Goal: Task Accomplishment & Management: Use online tool/utility

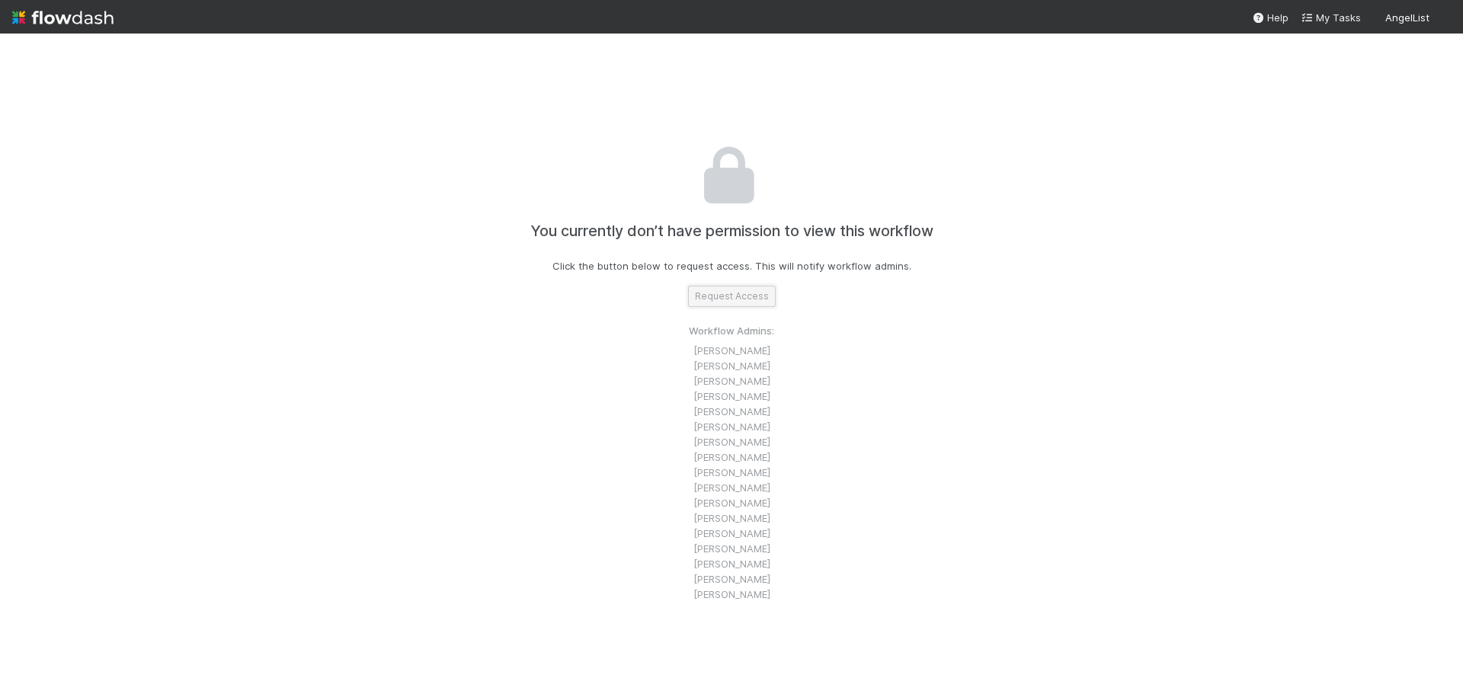
click at [713, 297] on button "Request Access" at bounding box center [732, 296] width 88 height 21
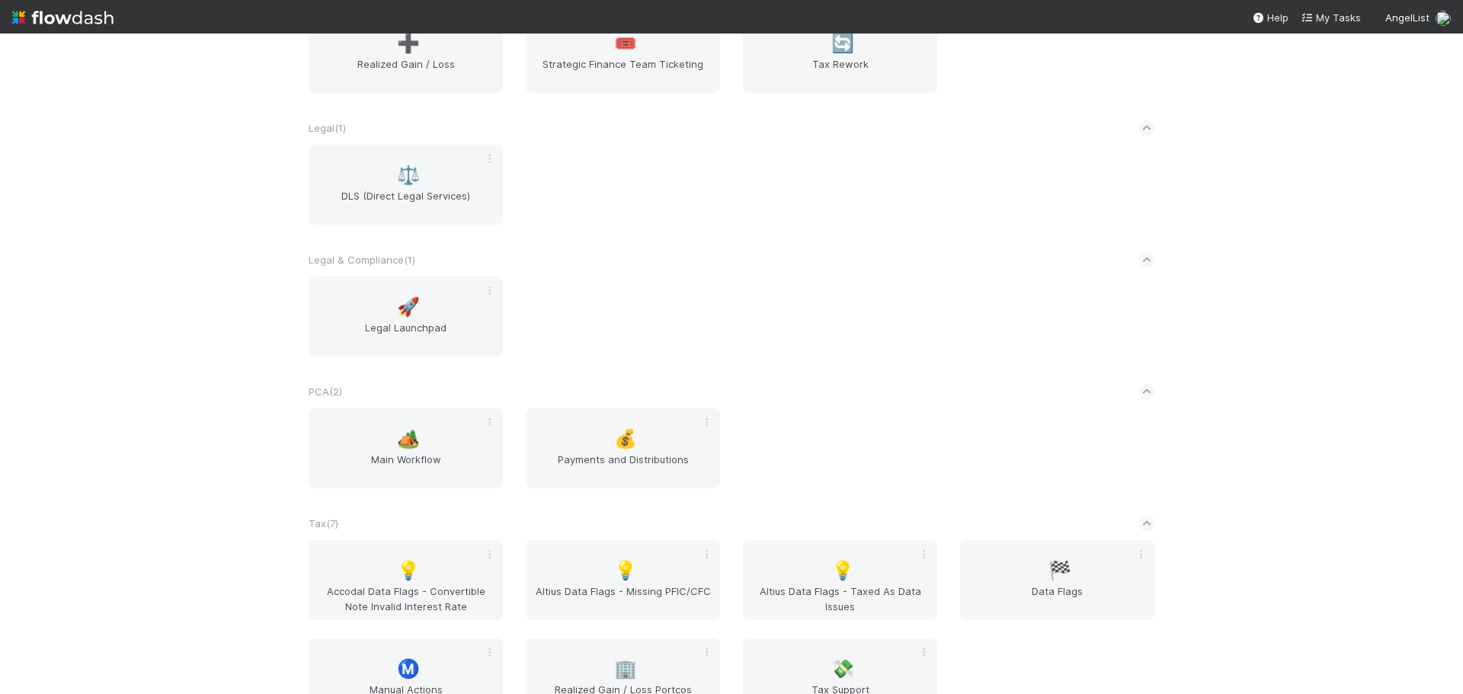
scroll to position [457, 0]
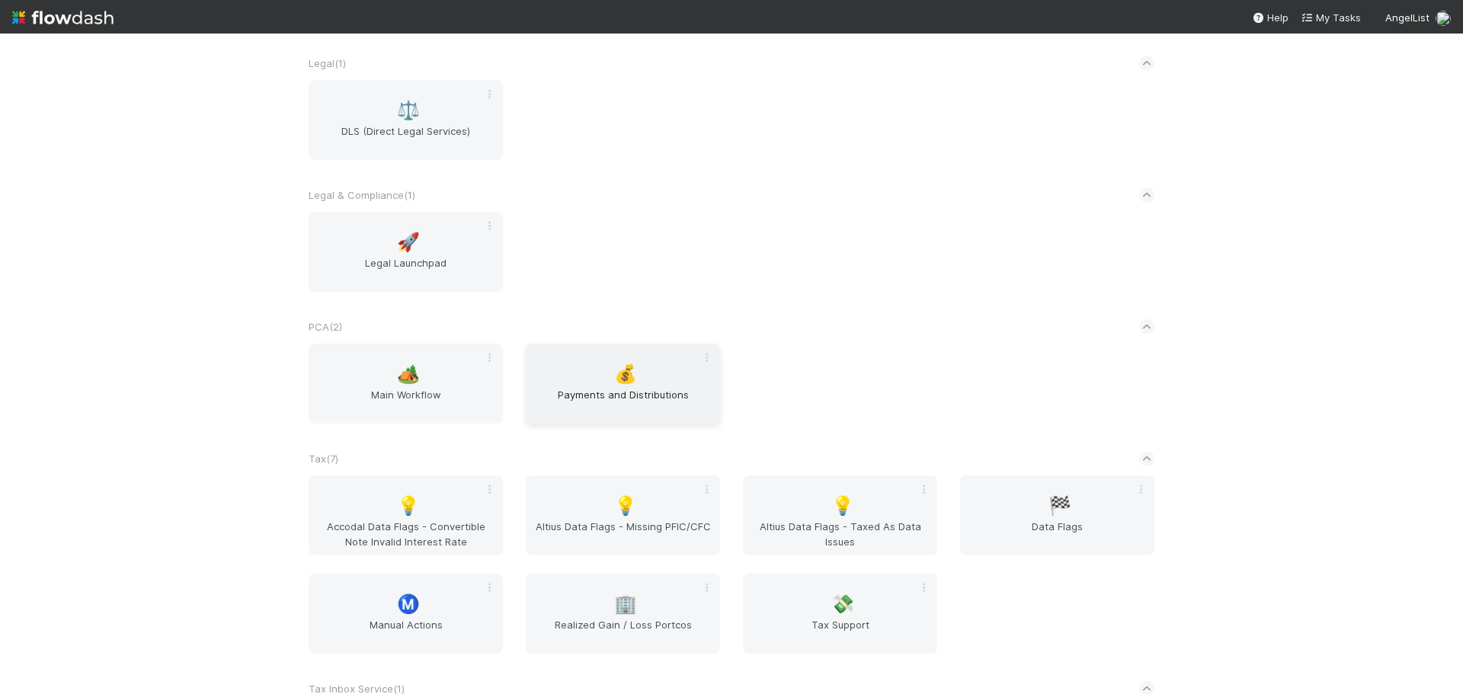
click at [554, 370] on div "💰 Payments and Distributions" at bounding box center [623, 384] width 194 height 80
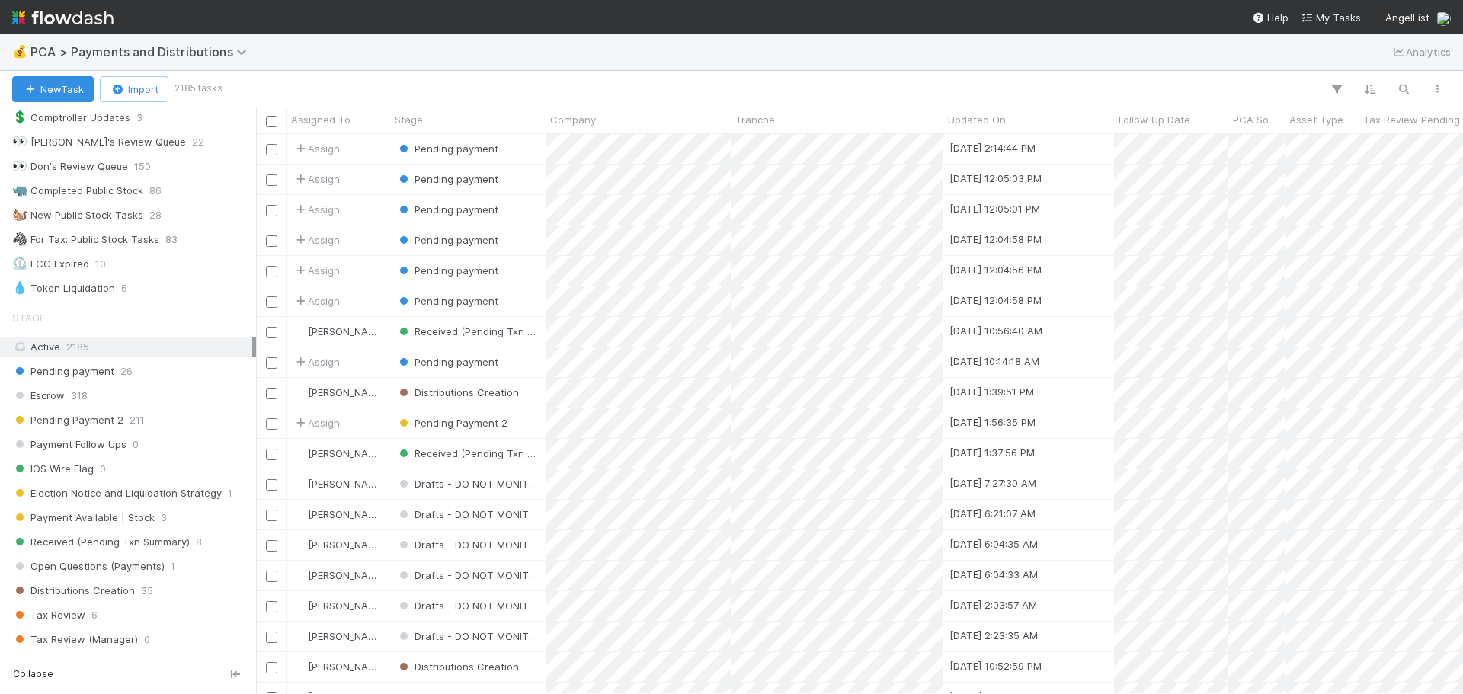
scroll to position [533, 0]
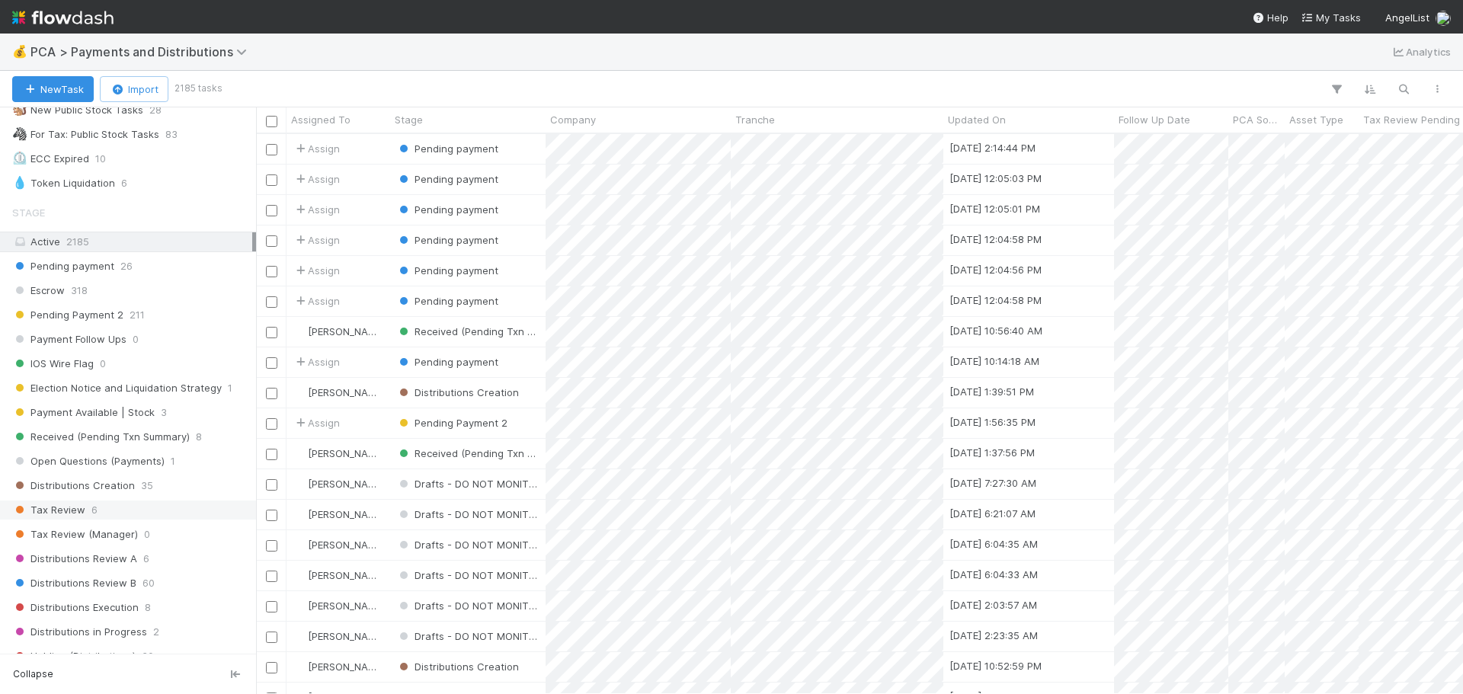
click at [130, 501] on div "Tax Review 6" at bounding box center [132, 510] width 240 height 19
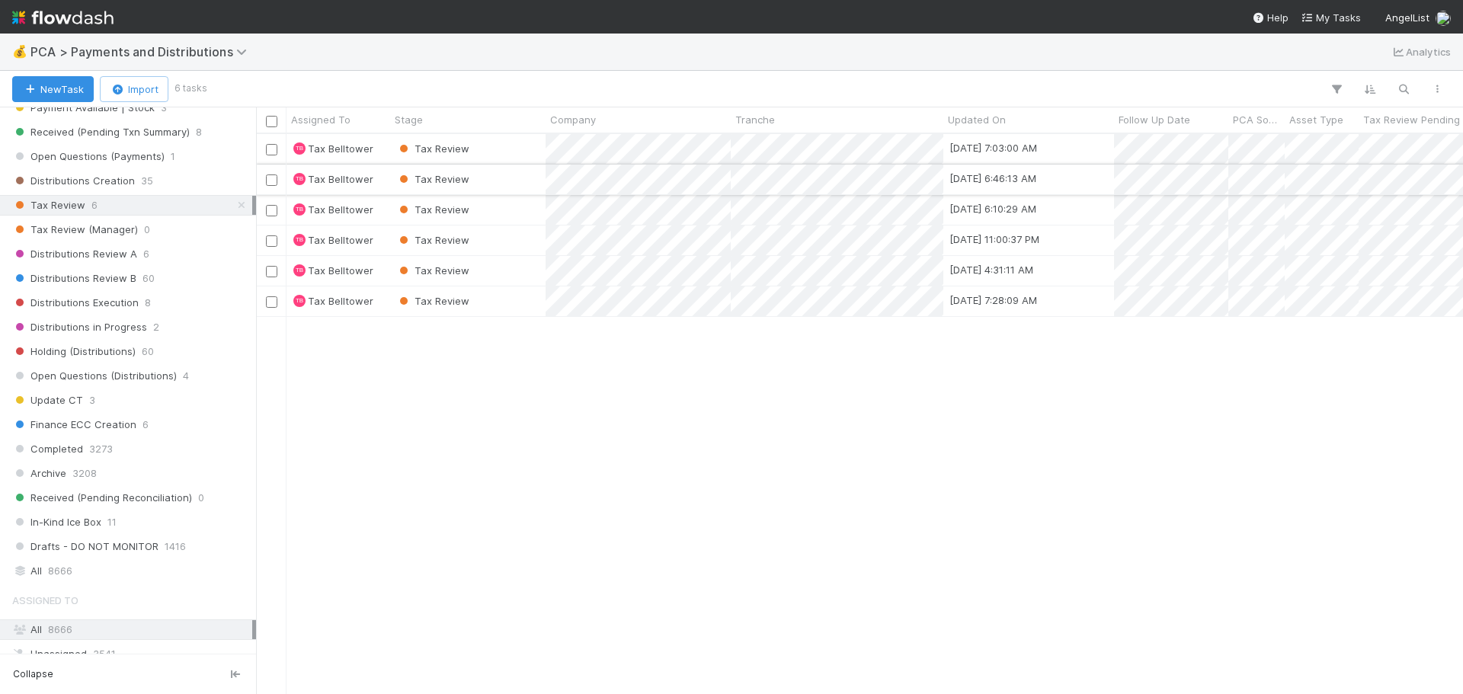
scroll to position [549, 1196]
click at [521, 139] on div "Tax Review" at bounding box center [467, 149] width 155 height 30
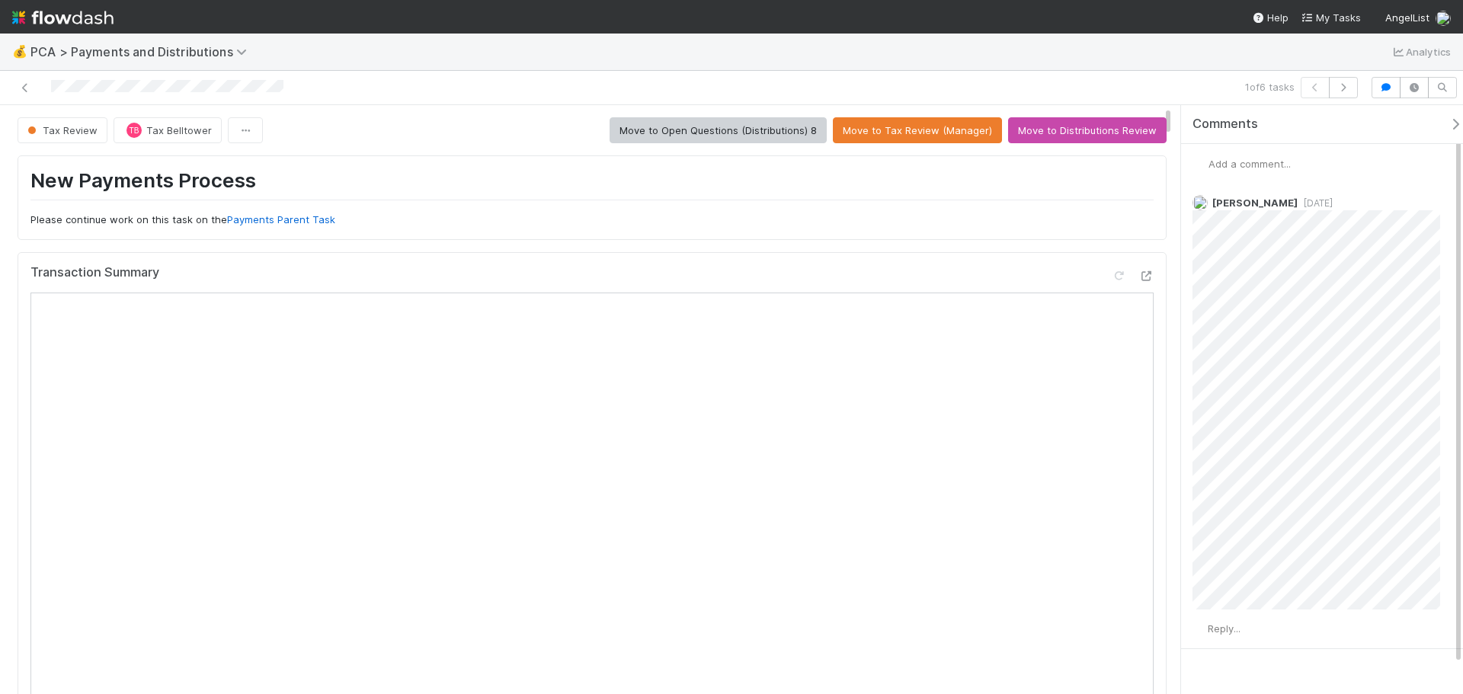
scroll to position [152, 0]
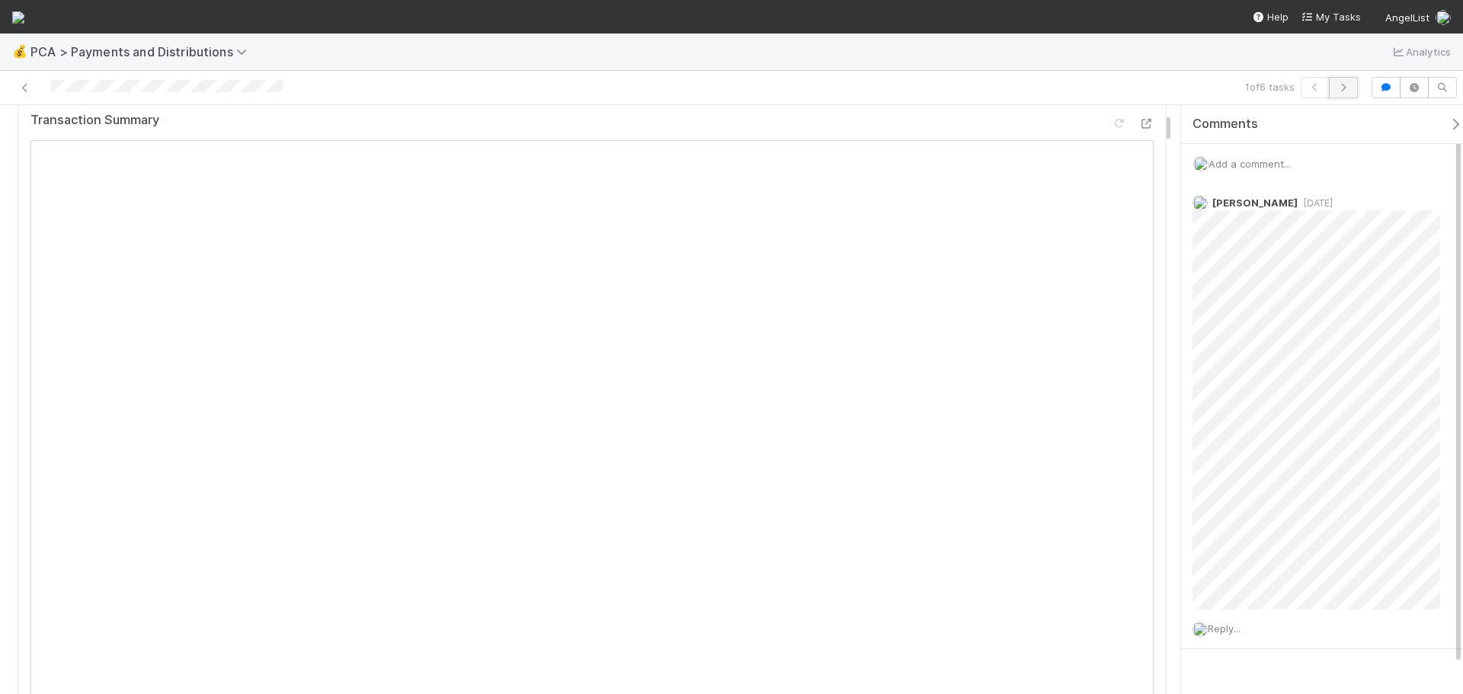
click at [1348, 84] on icon "button" at bounding box center [1343, 87] width 15 height 9
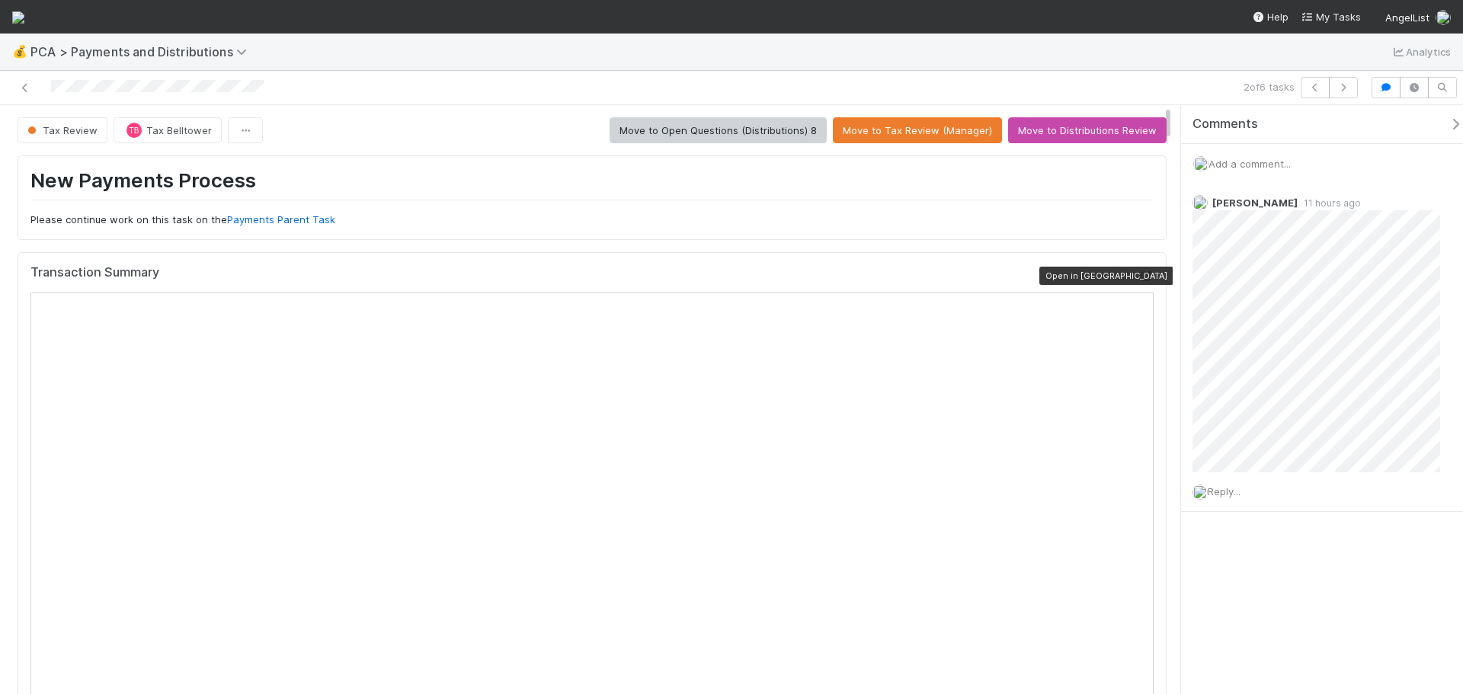
click at [1139, 272] on icon at bounding box center [1146, 276] width 15 height 10
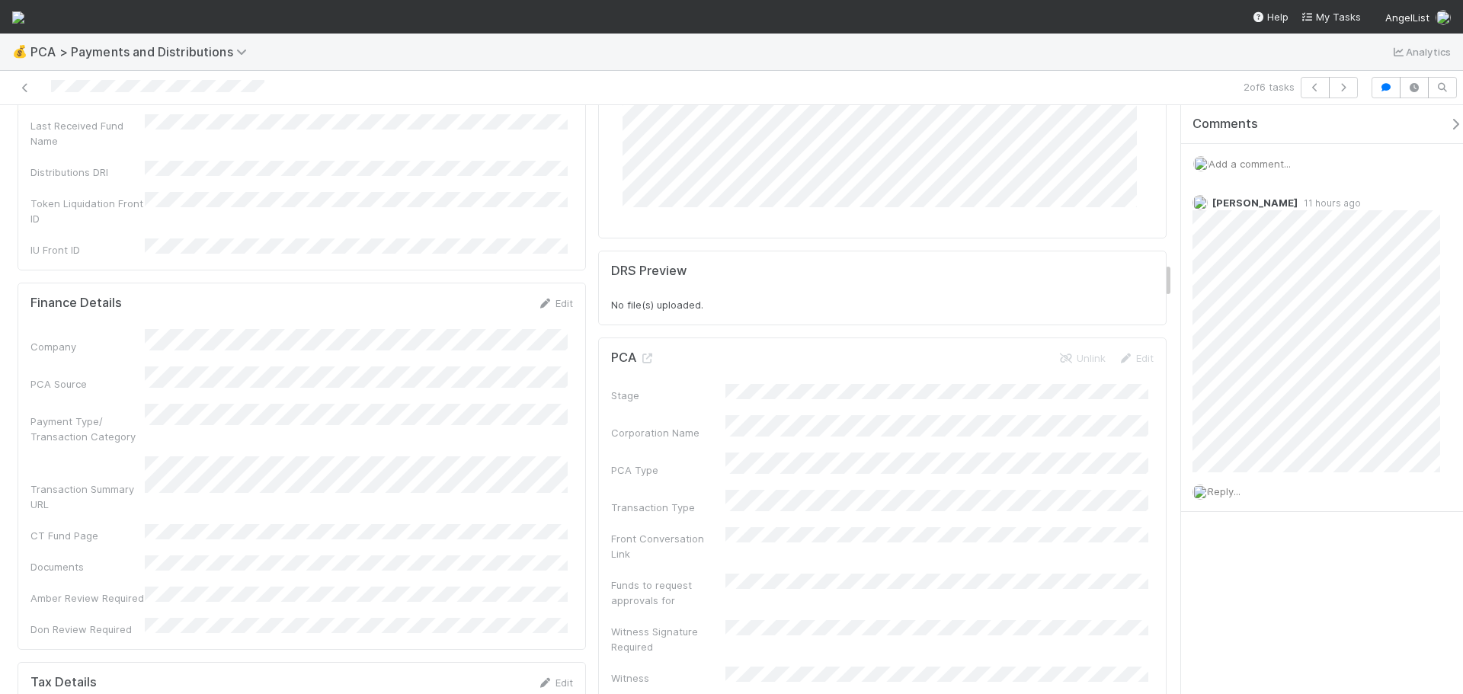
scroll to position [2591, 0]
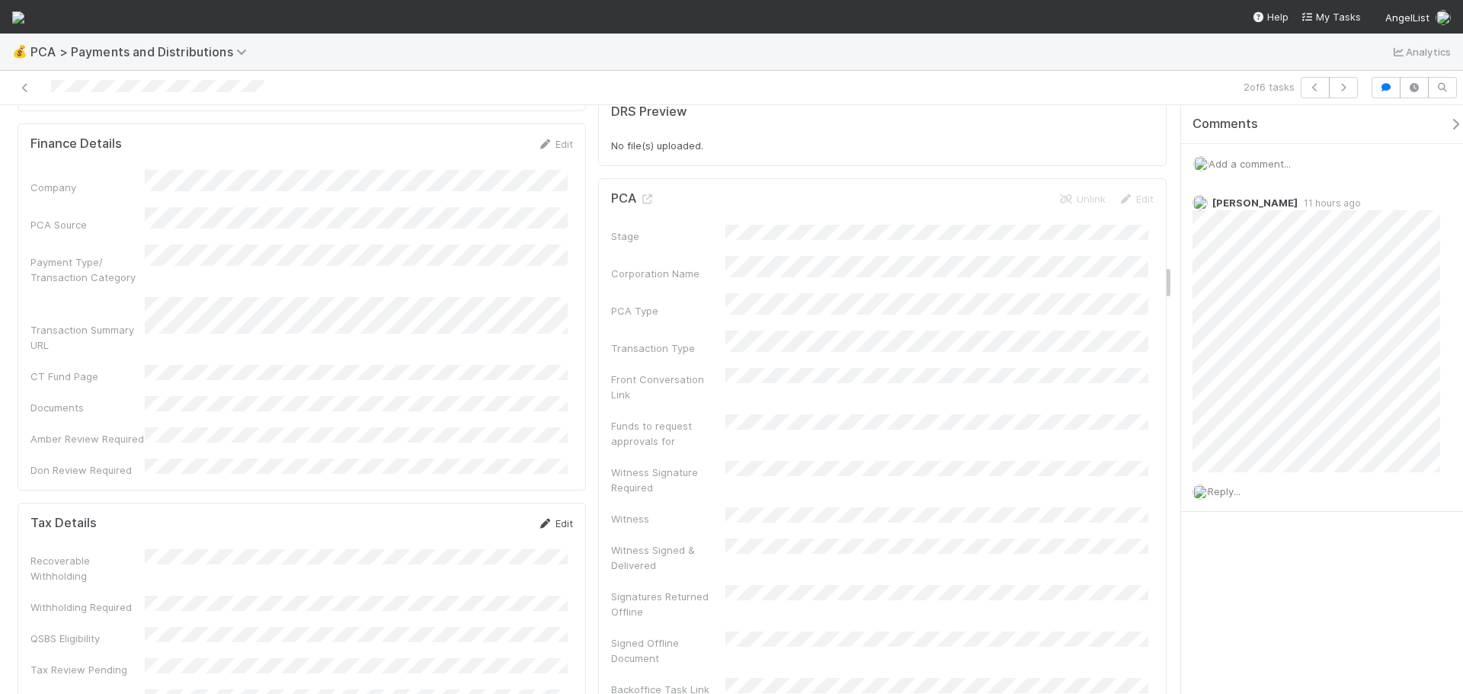
click at [549, 517] on link "Edit" at bounding box center [555, 523] width 36 height 12
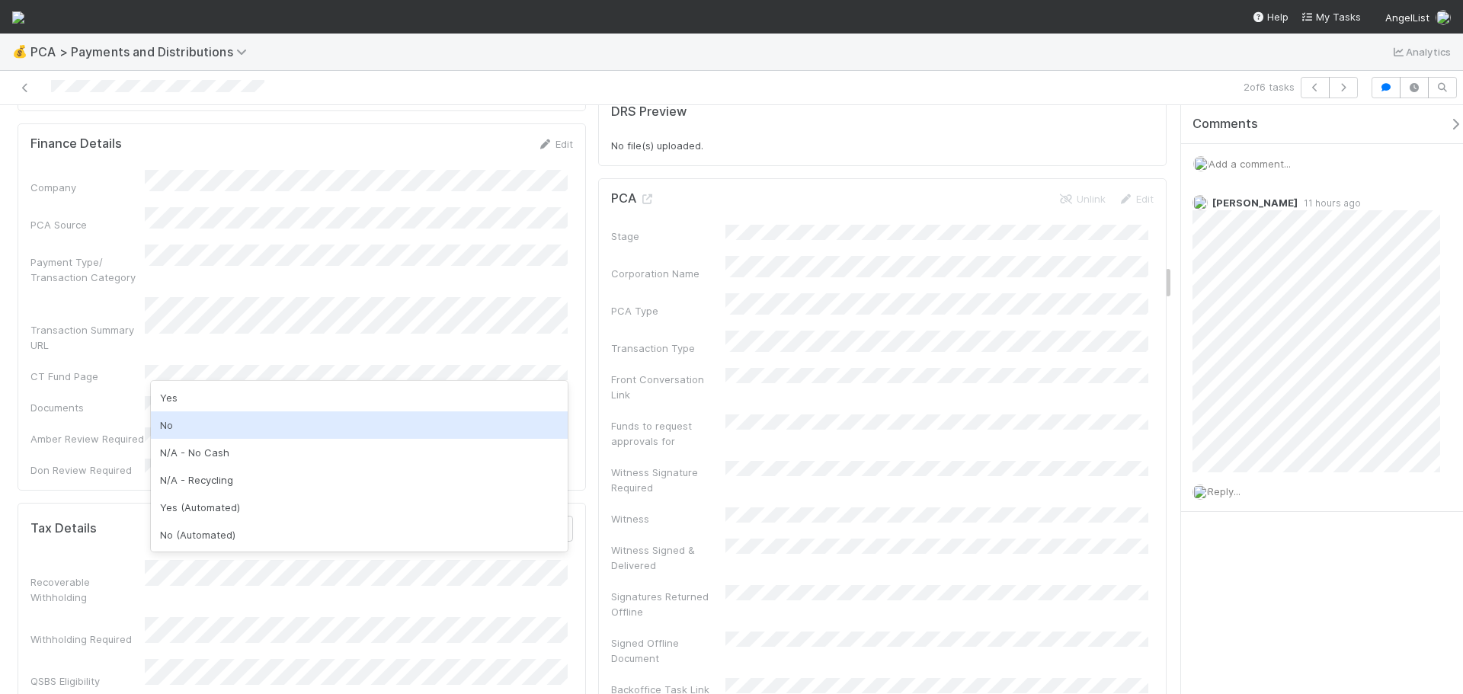
click at [209, 437] on div "No" at bounding box center [359, 425] width 417 height 27
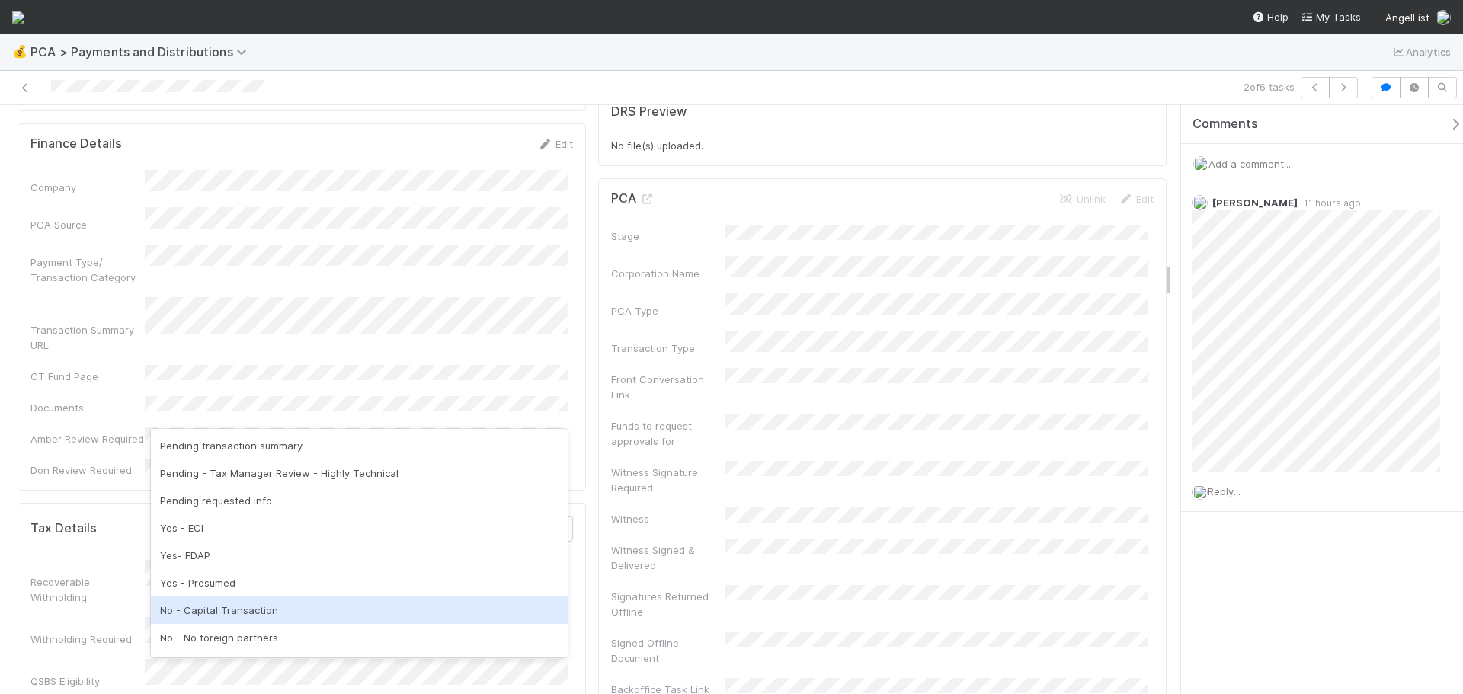
click at [240, 609] on div "No - Capital Transaction" at bounding box center [359, 610] width 417 height 27
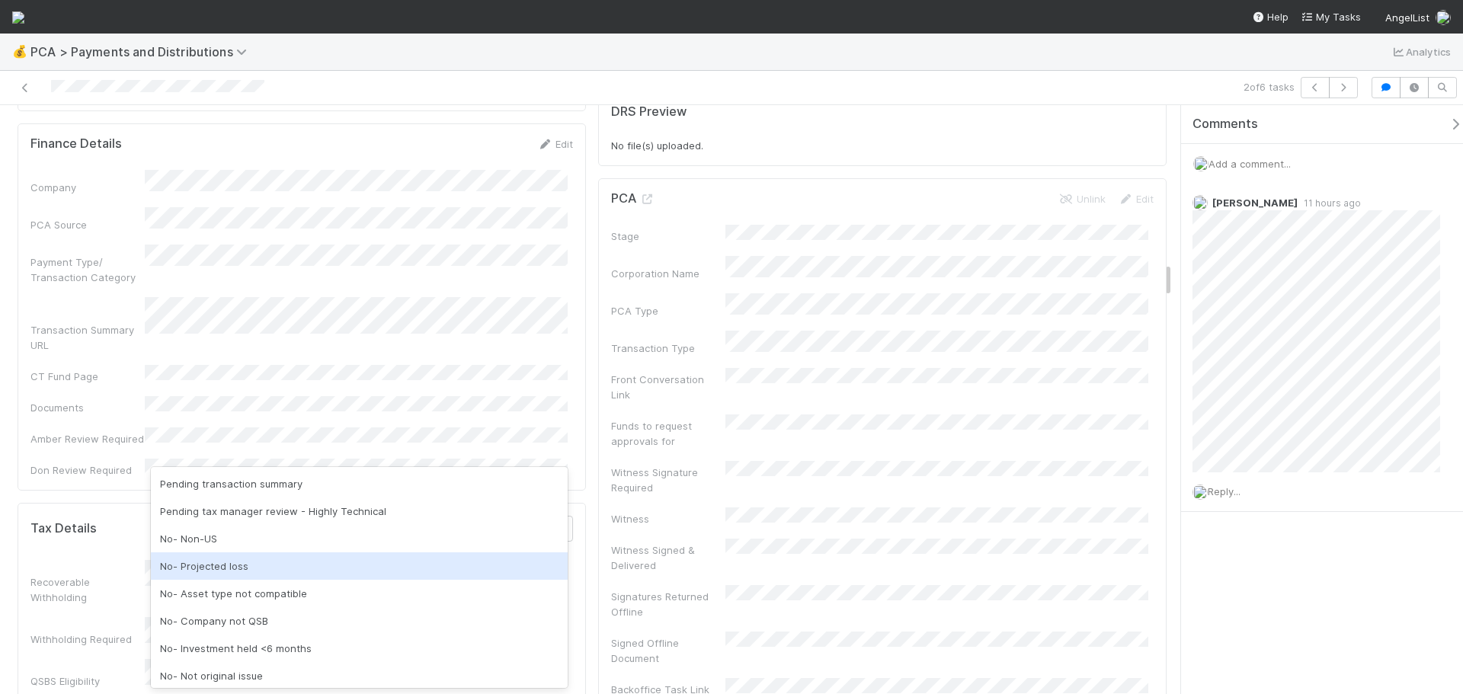
click at [255, 561] on div "No- Projected loss" at bounding box center [359, 566] width 417 height 27
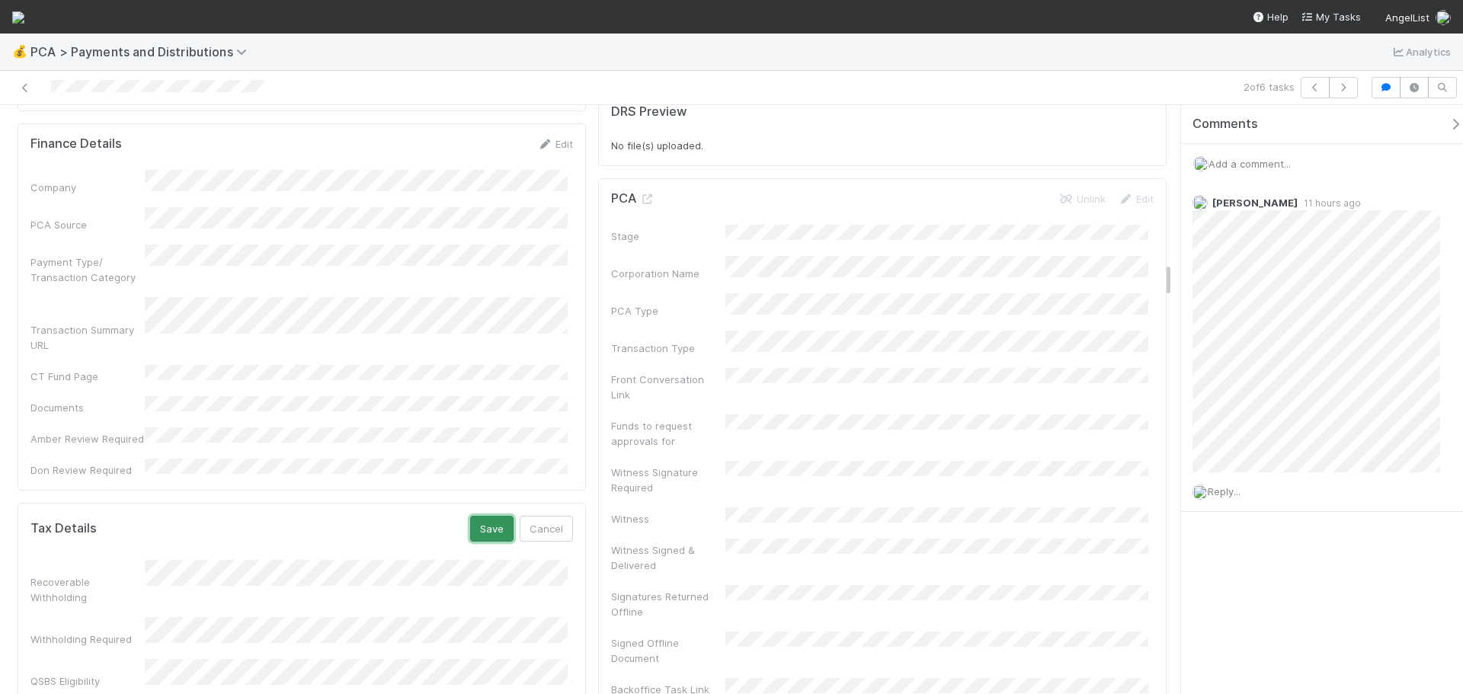
click at [485, 516] on button "Save" at bounding box center [491, 529] width 43 height 26
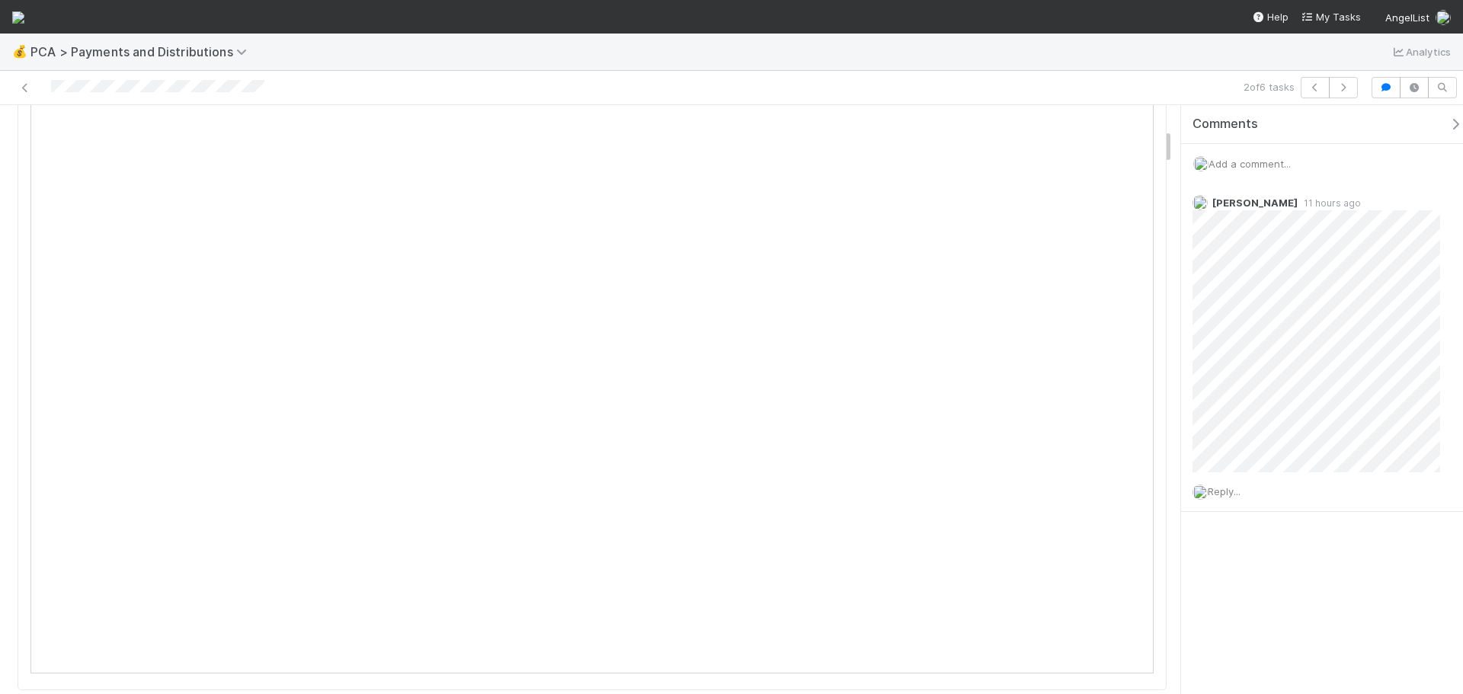
scroll to position [0, 0]
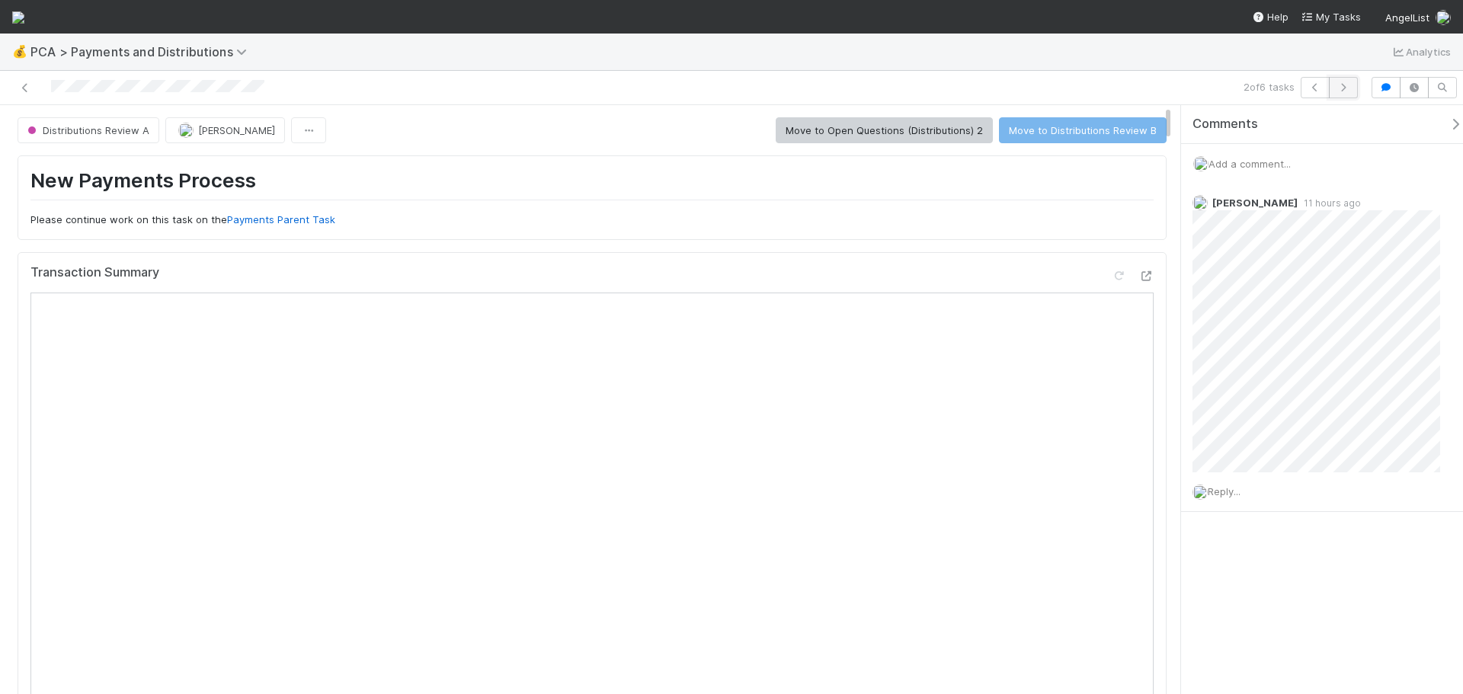
click at [1340, 88] on icon "button" at bounding box center [1343, 87] width 15 height 9
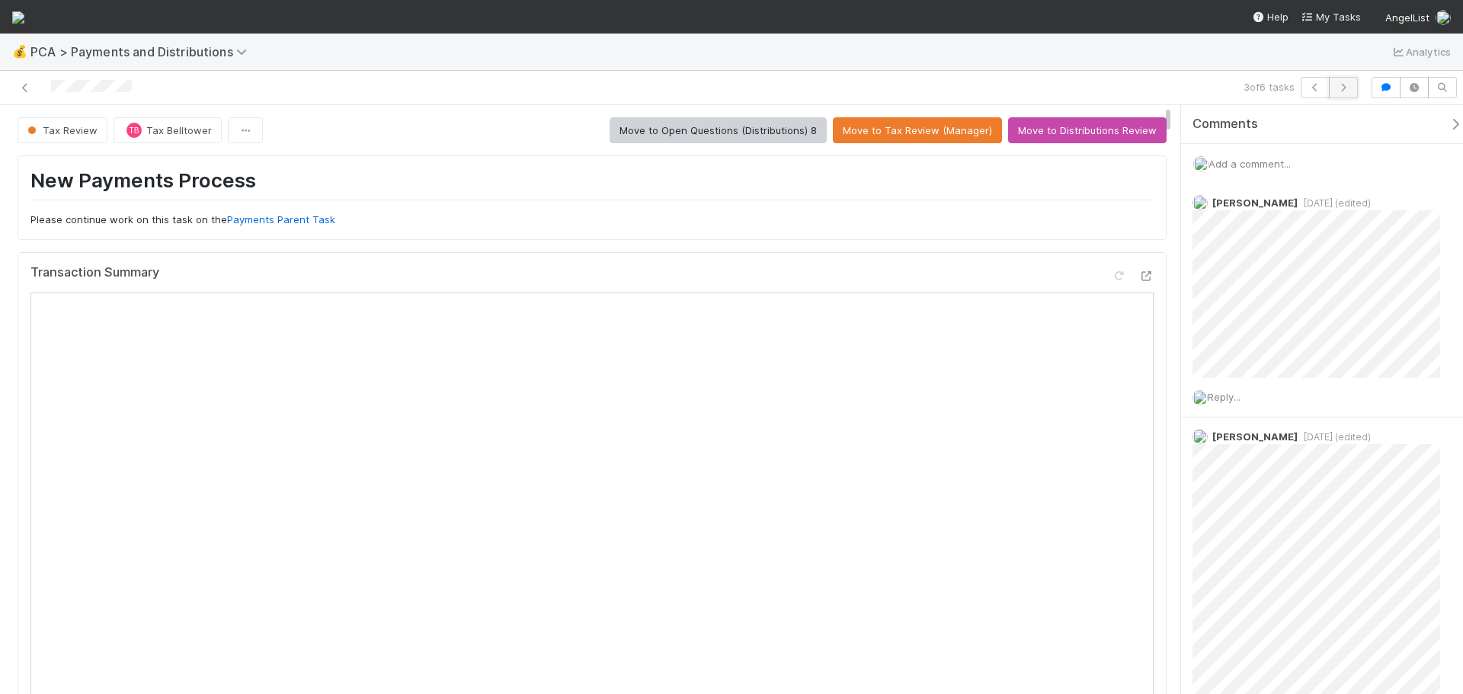
click at [1350, 86] on icon "button" at bounding box center [1343, 87] width 15 height 9
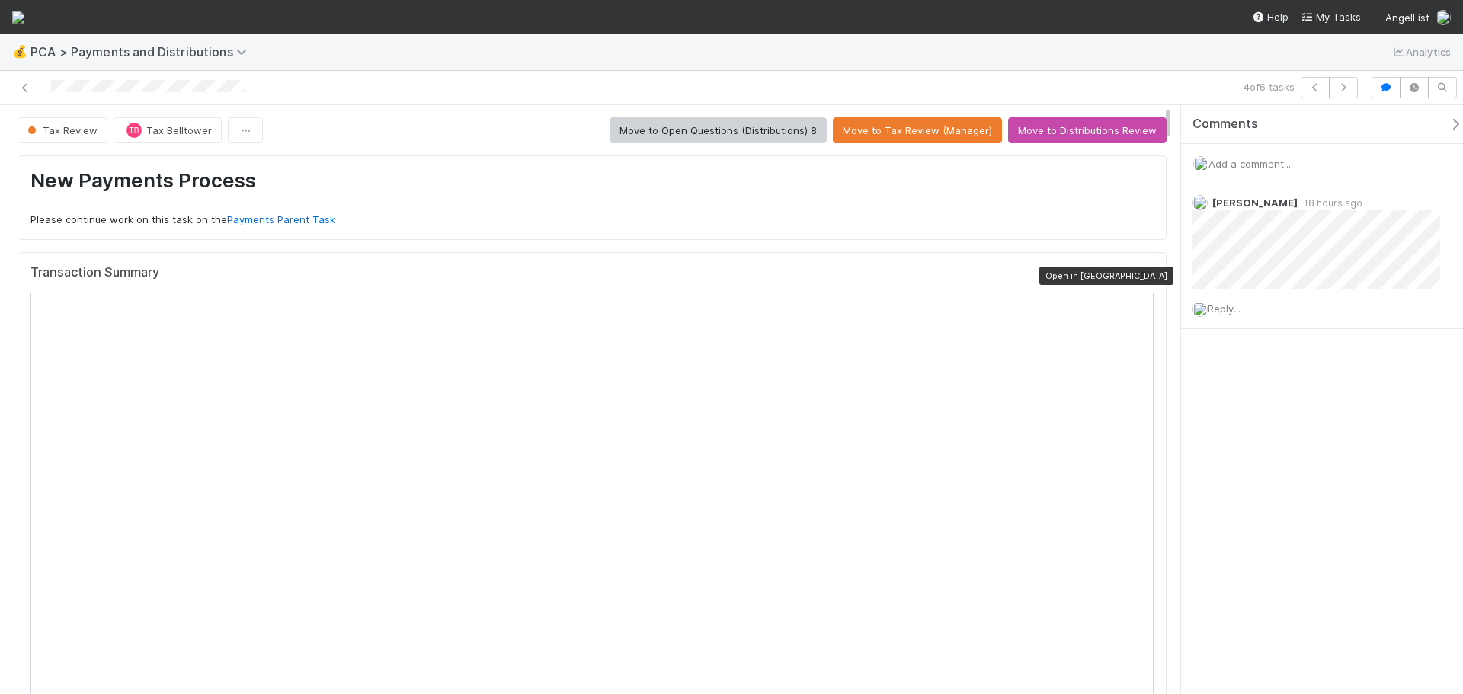
click at [1139, 274] on icon at bounding box center [1146, 276] width 15 height 10
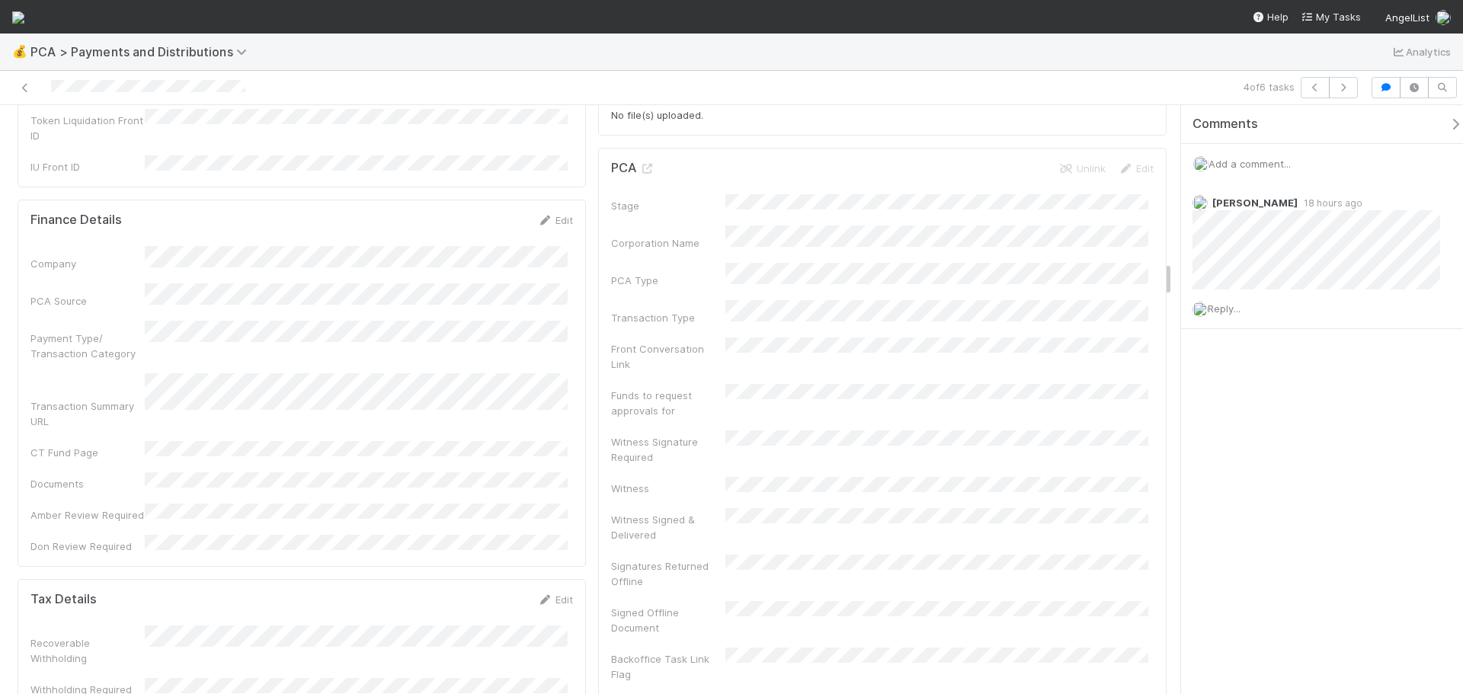
scroll to position [2591, 0]
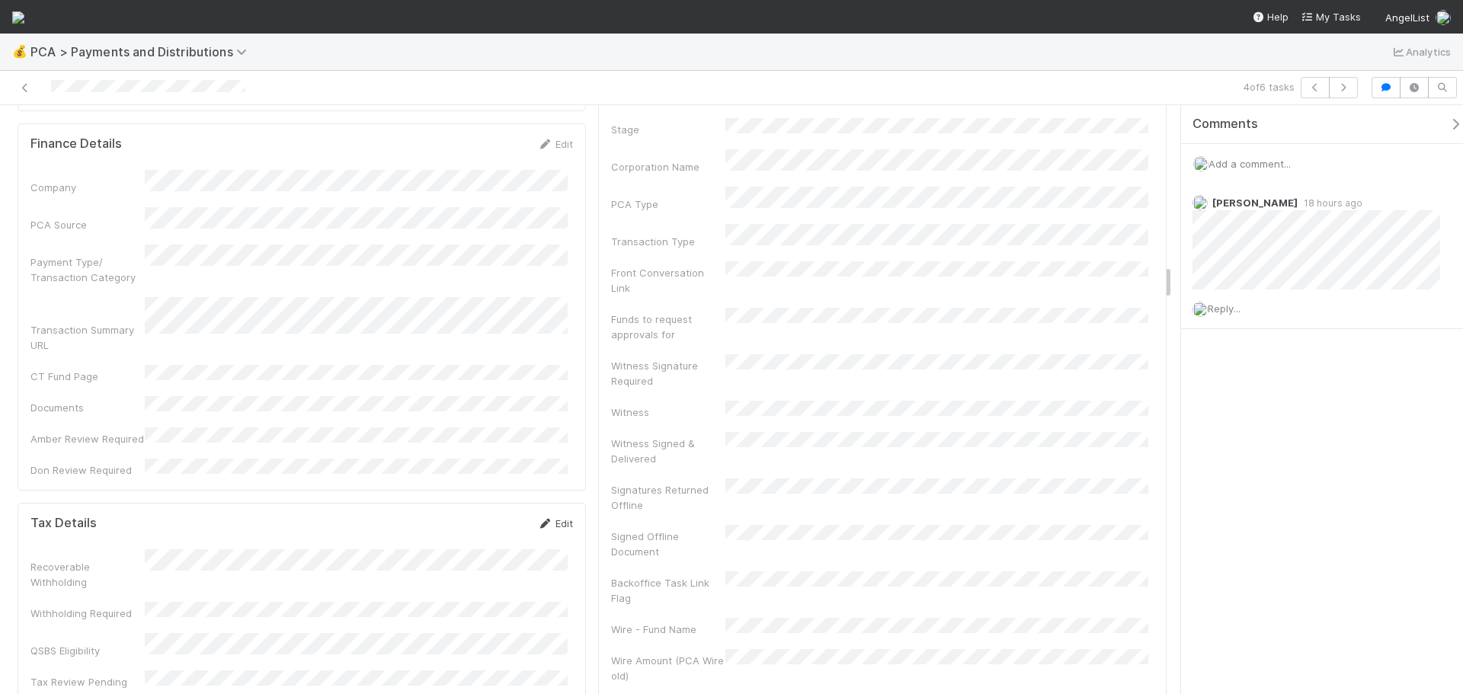
click at [552, 517] on link "Edit" at bounding box center [555, 523] width 36 height 12
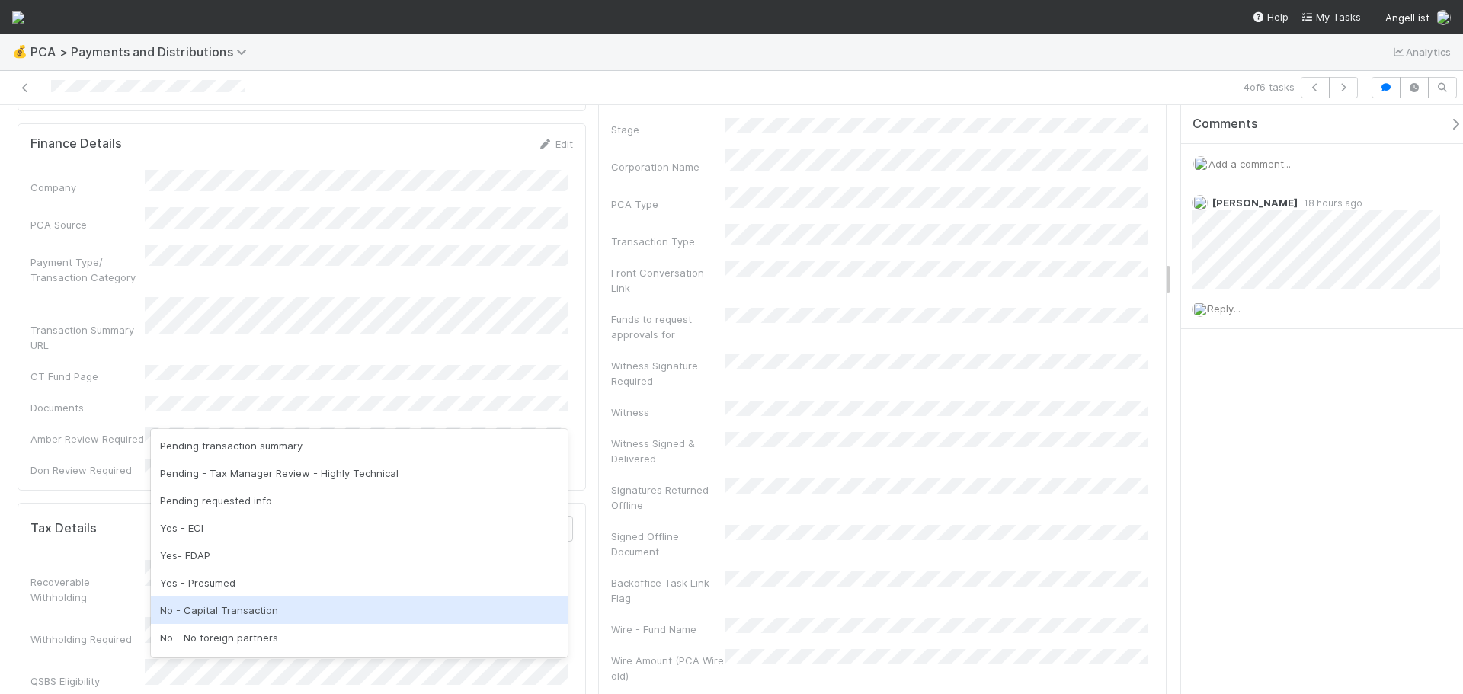
click at [224, 620] on div "No - Capital Transaction" at bounding box center [359, 610] width 417 height 27
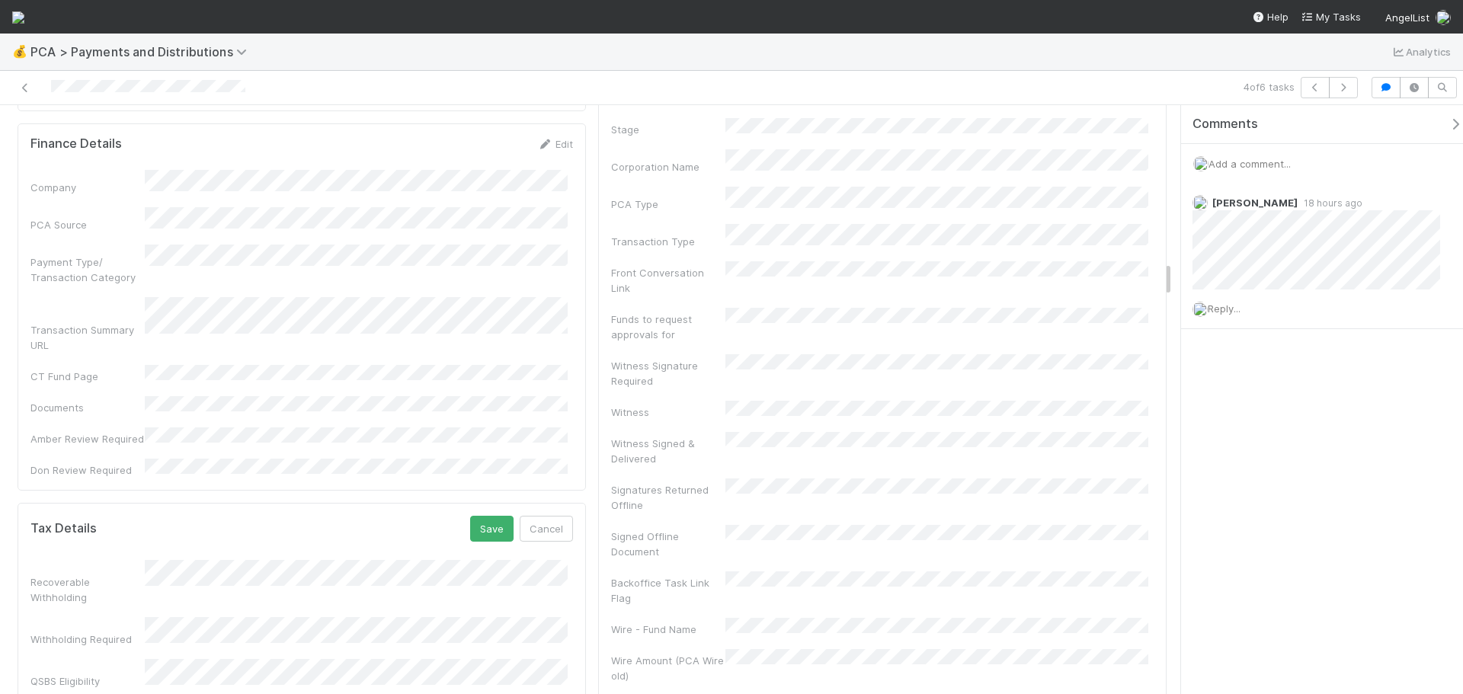
click at [499, 516] on button "Save" at bounding box center [491, 529] width 43 height 26
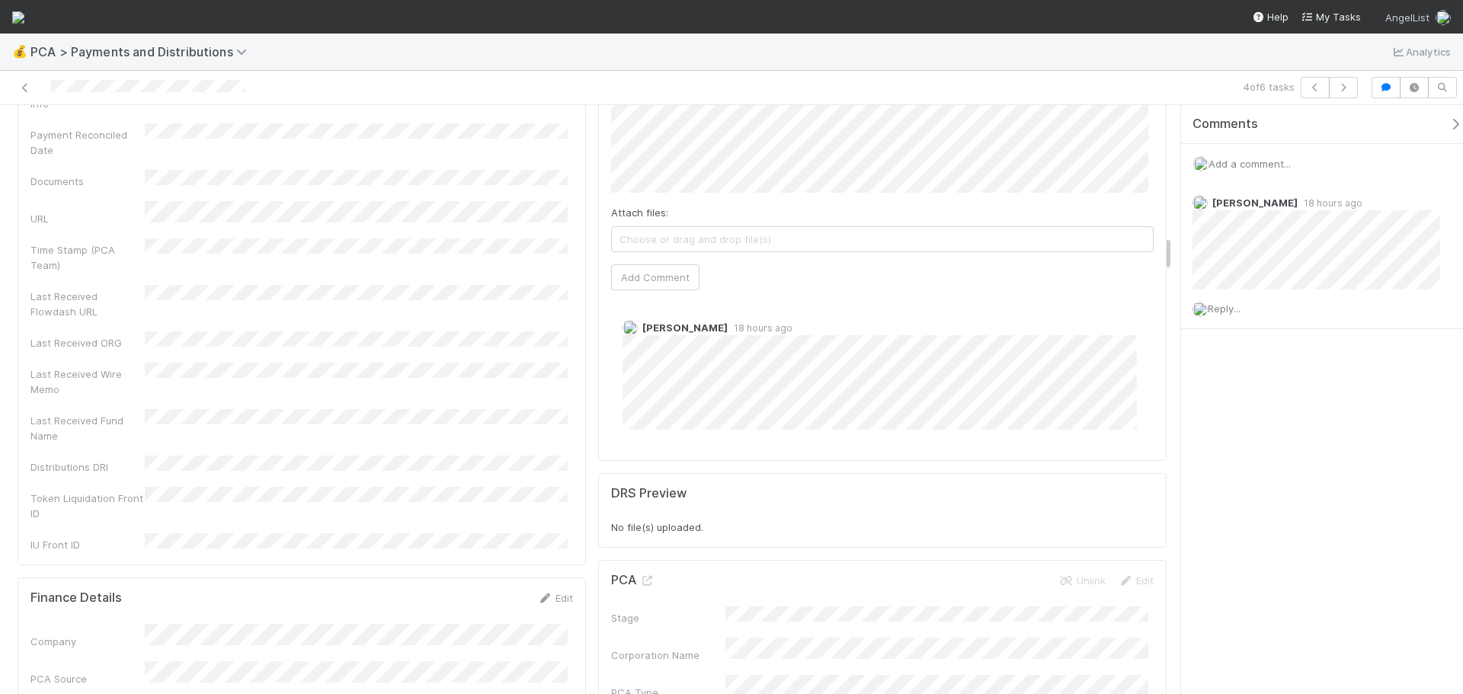
scroll to position [2134, 0]
click at [1344, 88] on icon "button" at bounding box center [1343, 87] width 15 height 9
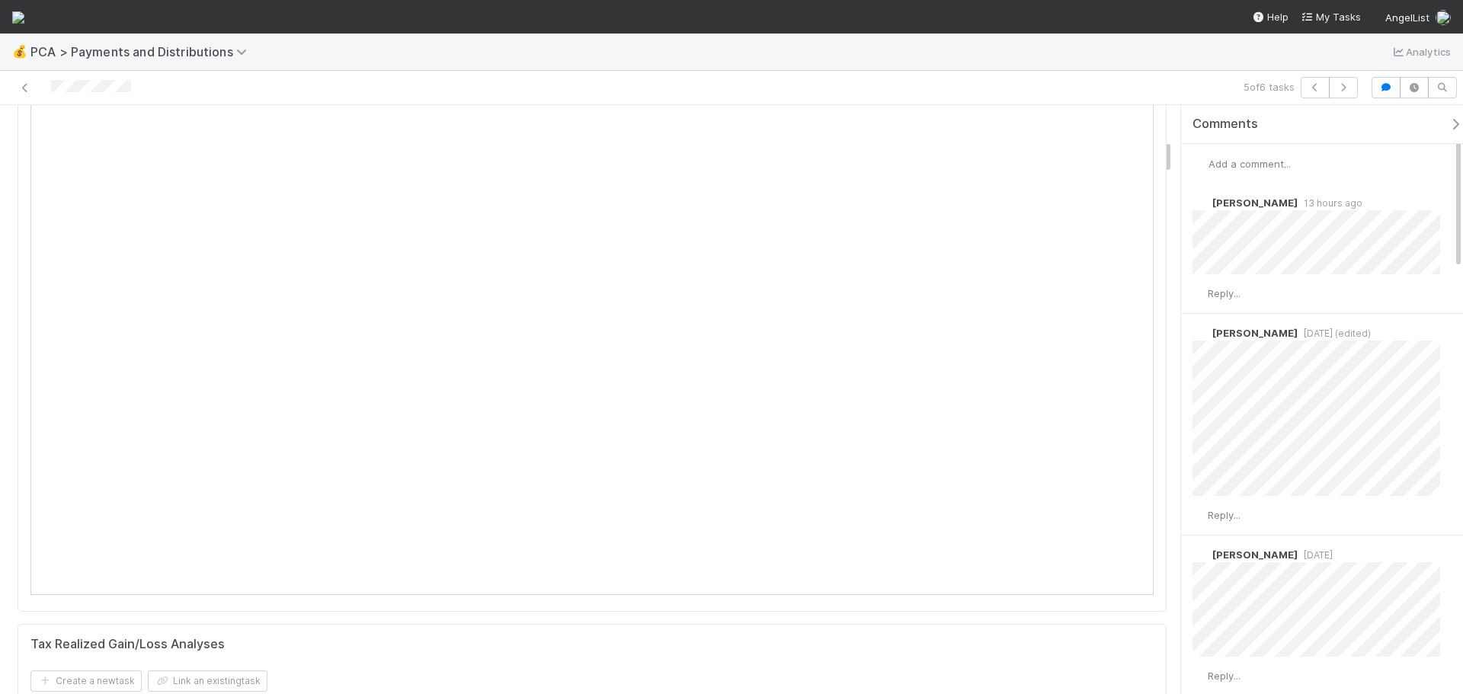
scroll to position [229, 0]
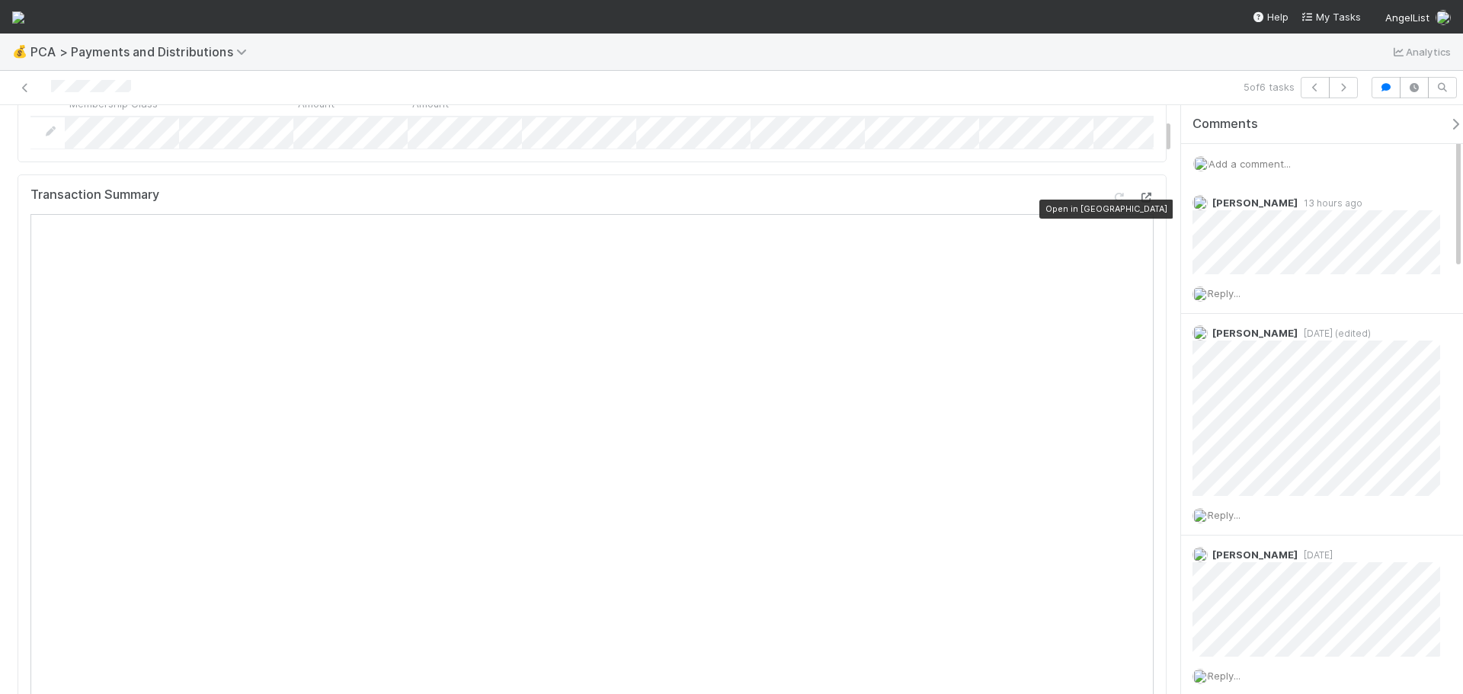
click at [1139, 203] on icon at bounding box center [1146, 198] width 15 height 10
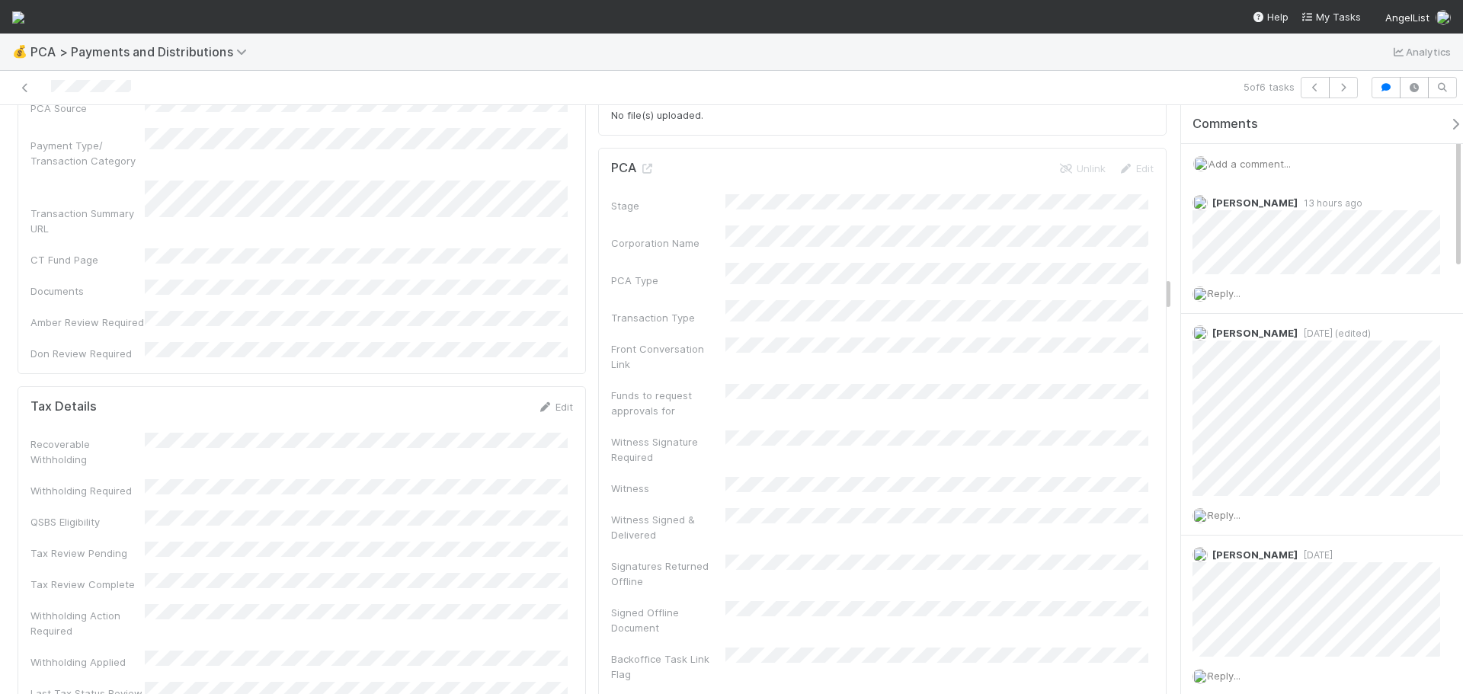
scroll to position [2896, 0]
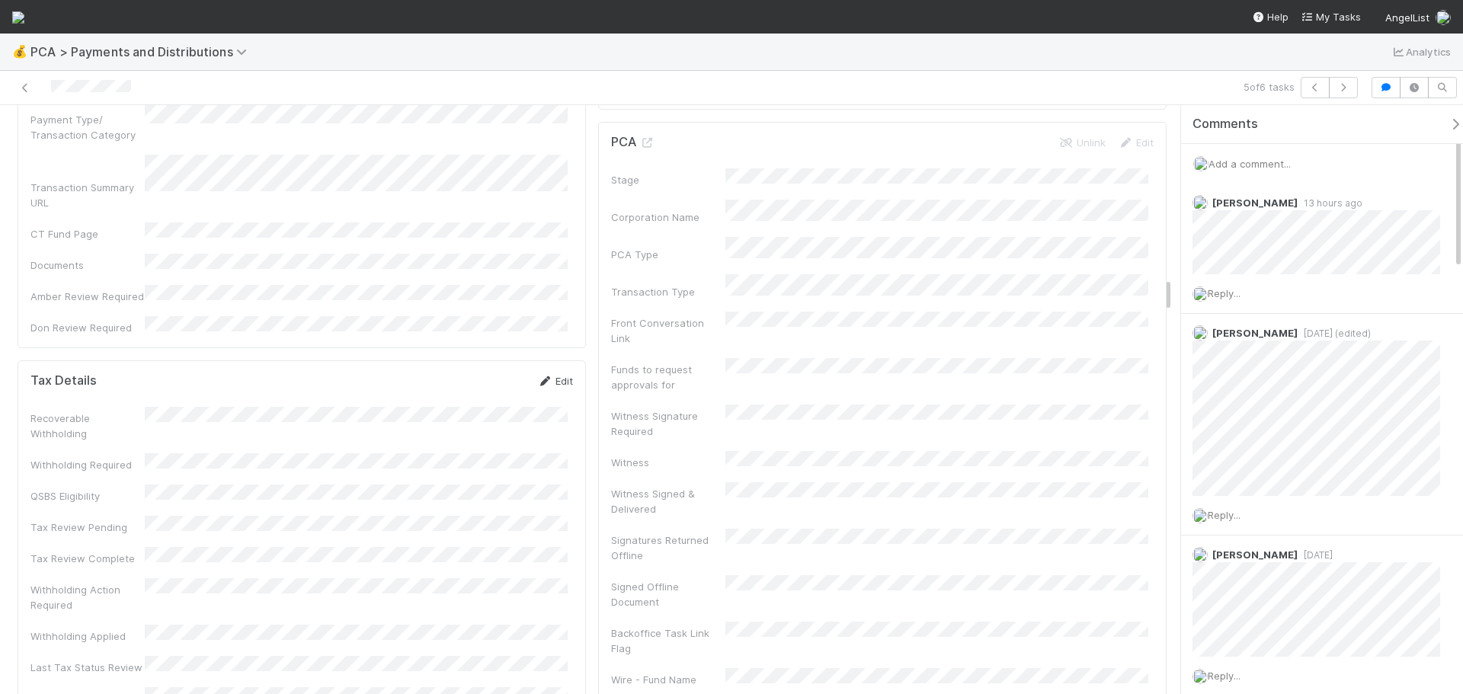
click at [549, 375] on link "Edit" at bounding box center [555, 381] width 36 height 12
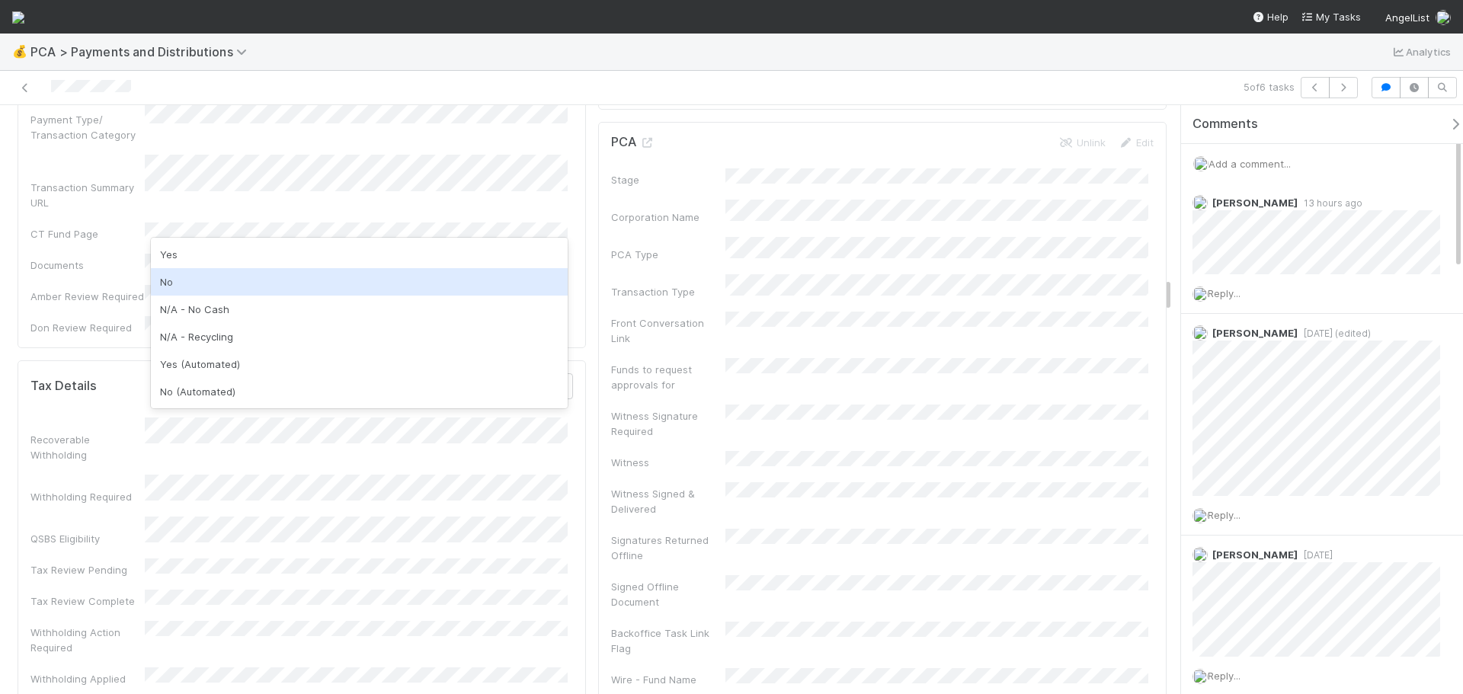
click at [195, 288] on div "No" at bounding box center [359, 281] width 417 height 27
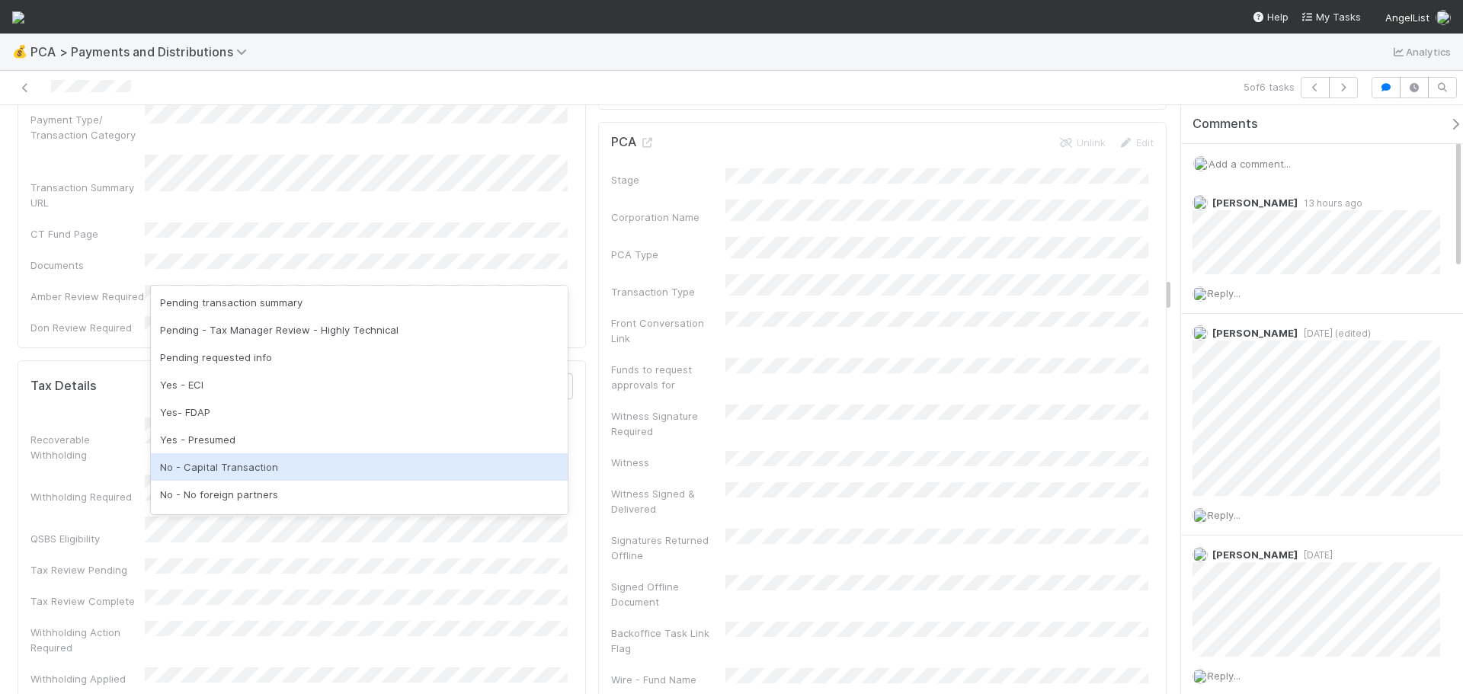
click at [206, 469] on div "No - Capital Transaction" at bounding box center [359, 466] width 417 height 27
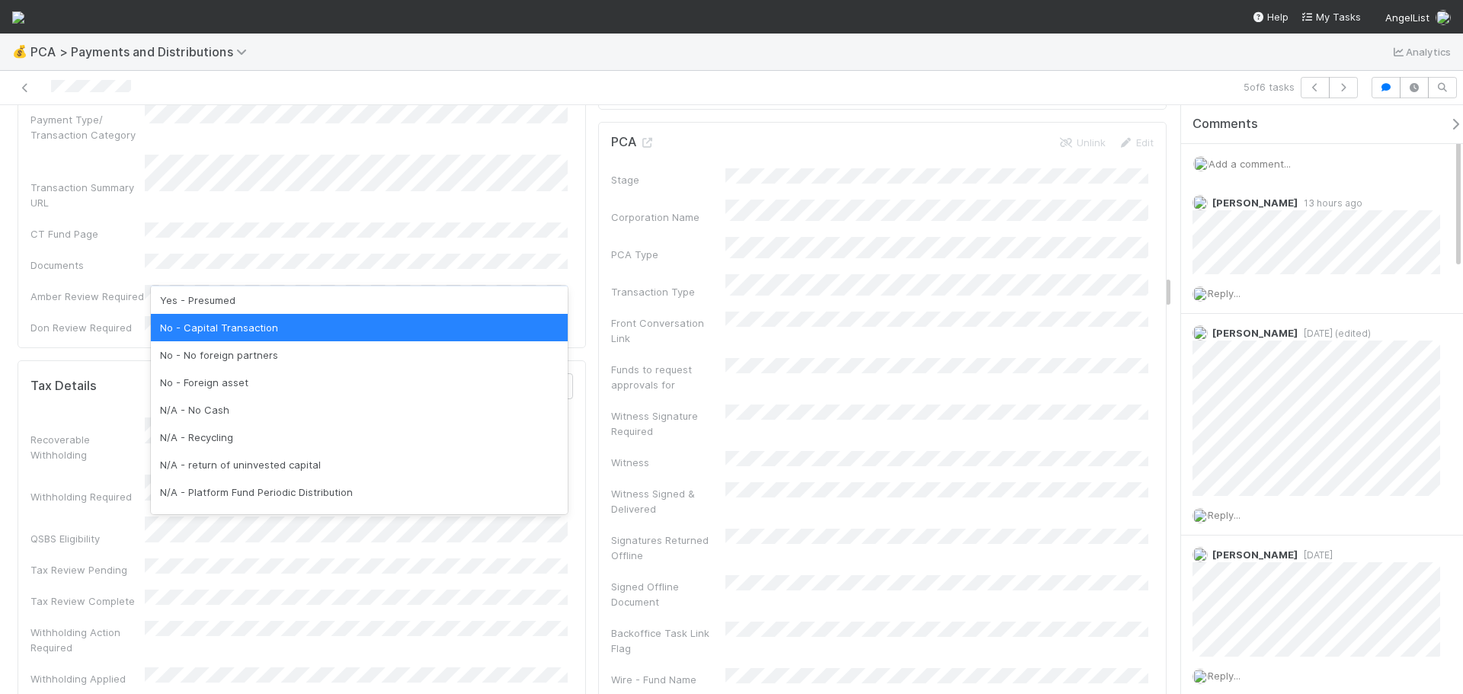
scroll to position [189, 0]
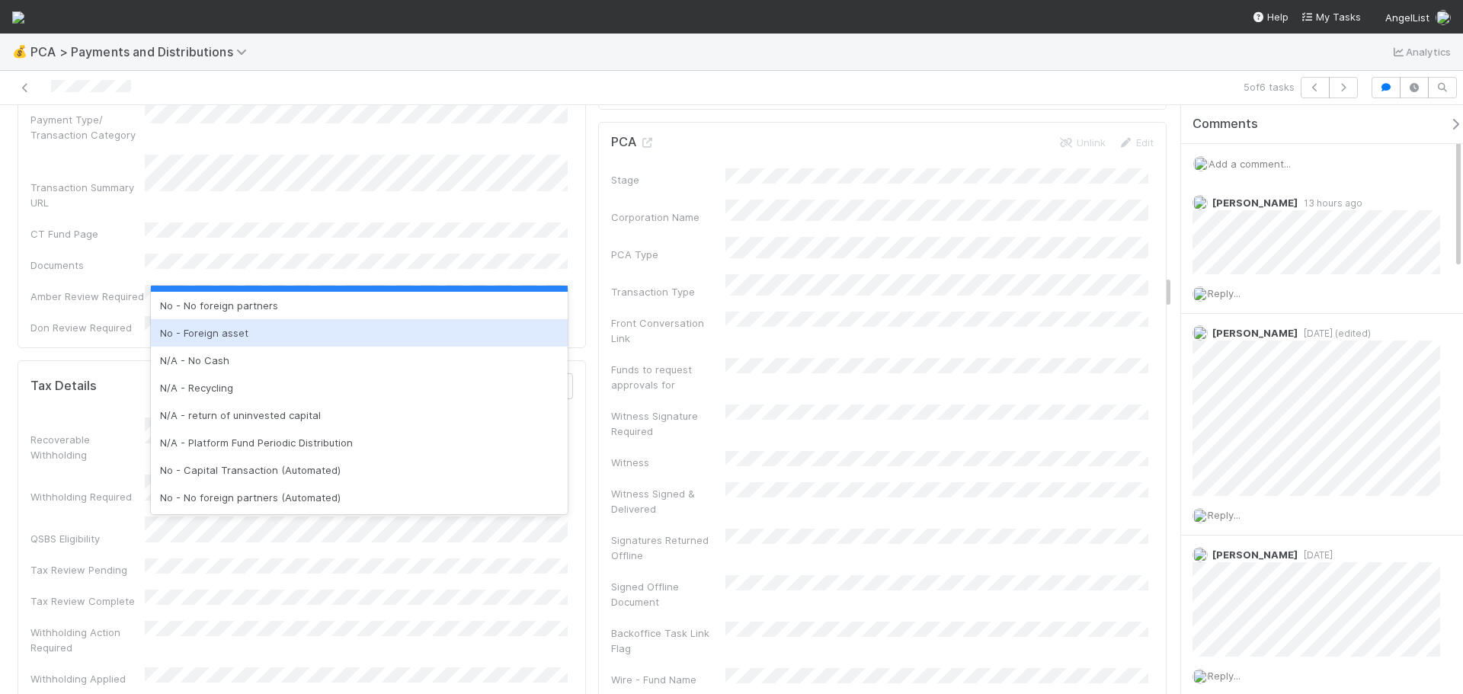
click at [329, 373] on div "Tax Details Save Cancel" at bounding box center [301, 386] width 543 height 26
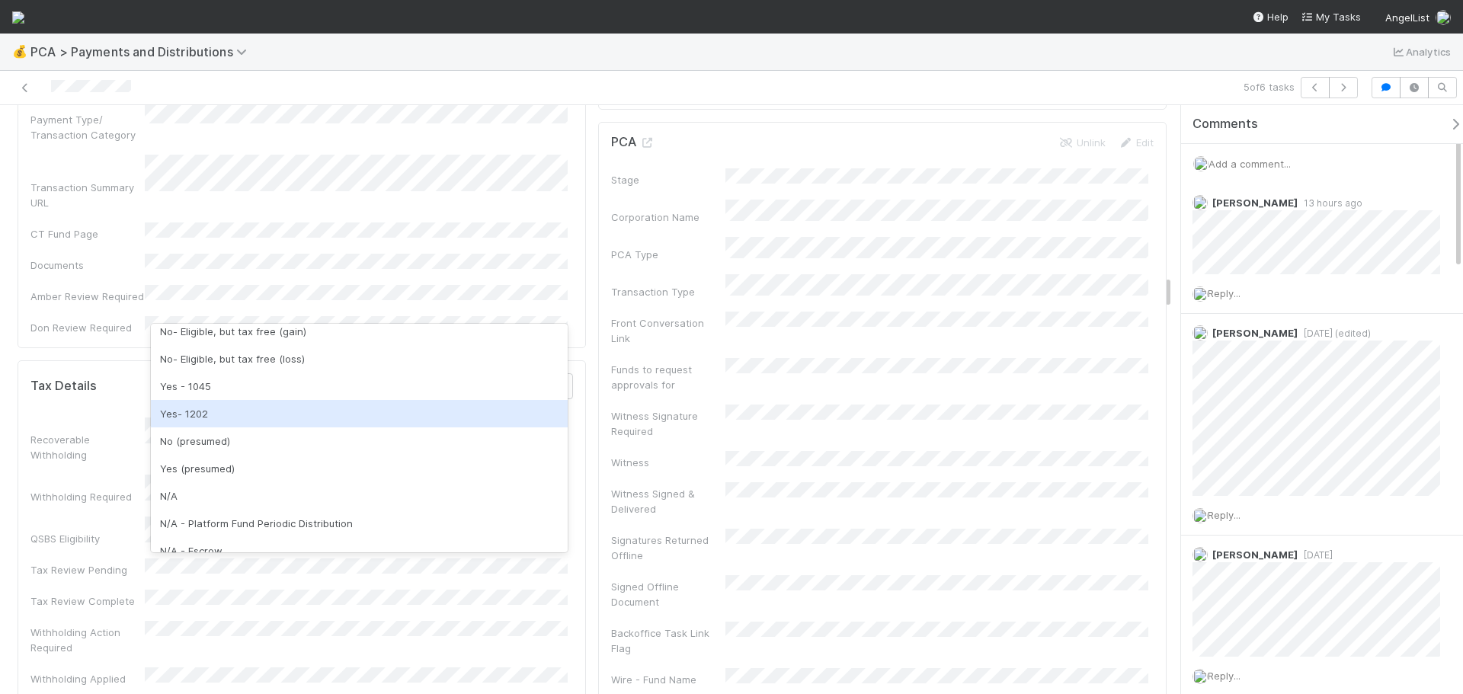
scroll to position [305, 0]
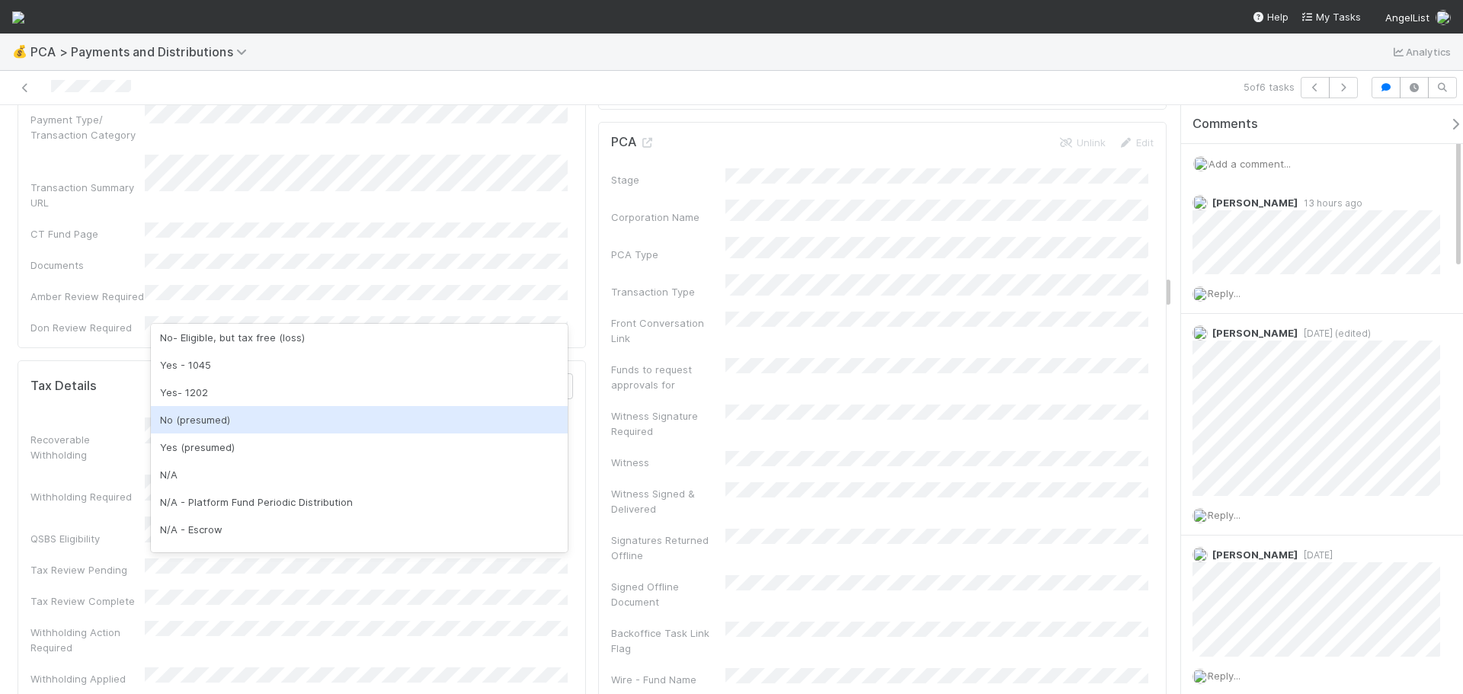
click at [238, 412] on div "No (presumed)" at bounding box center [359, 419] width 417 height 27
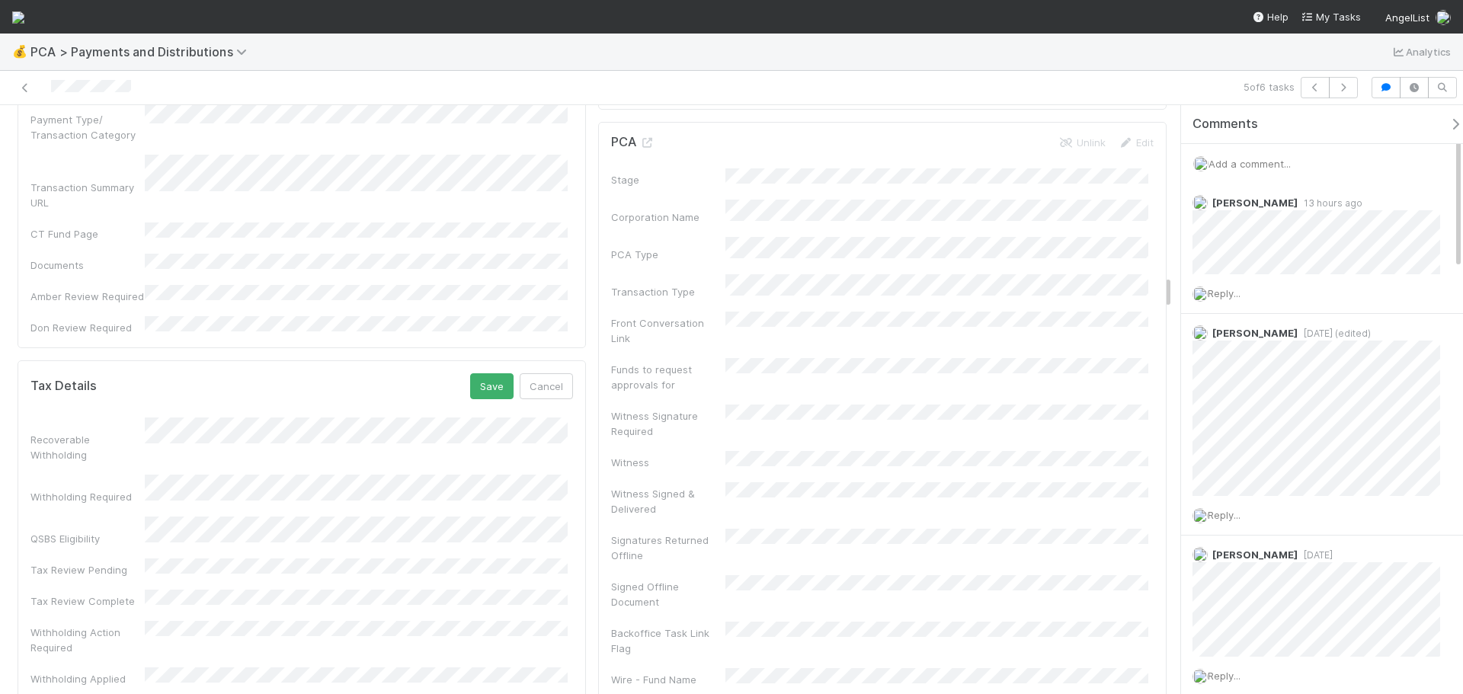
click at [488, 373] on button "Save" at bounding box center [491, 386] width 43 height 26
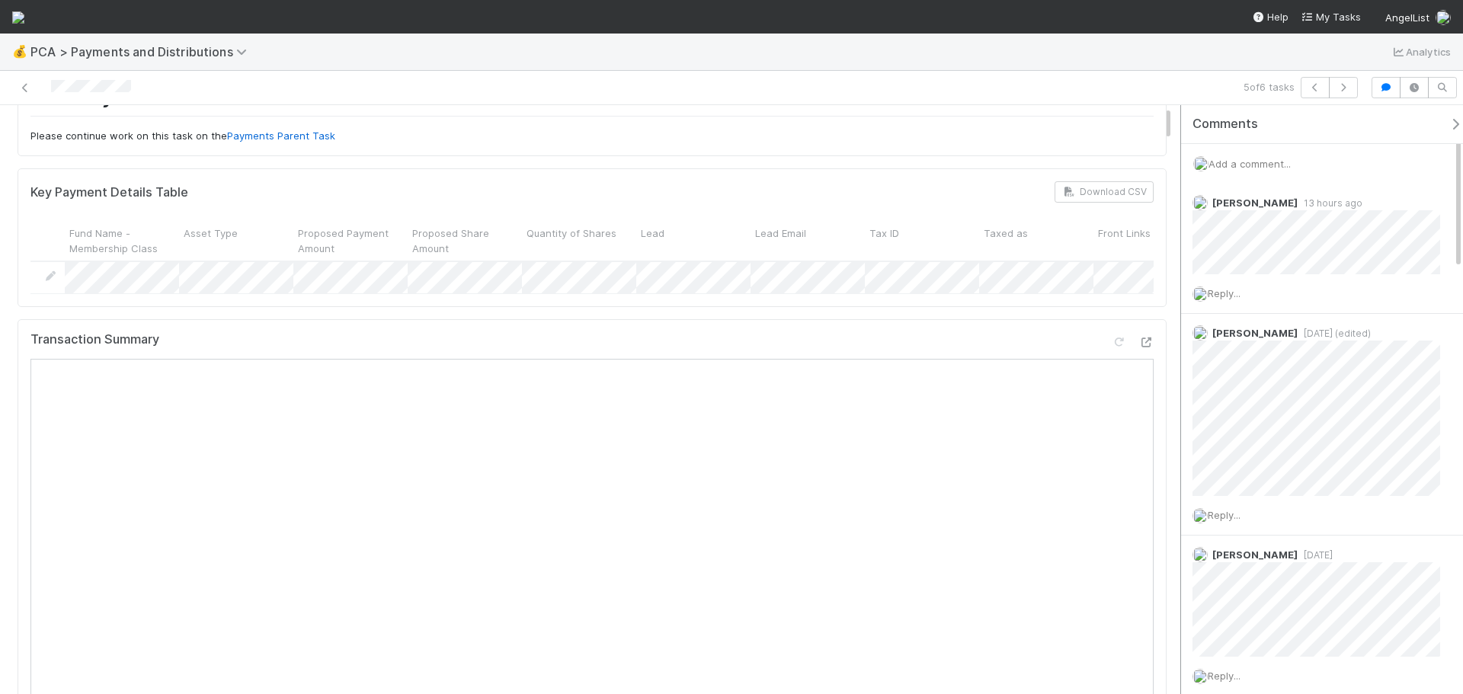
scroll to position [0, 0]
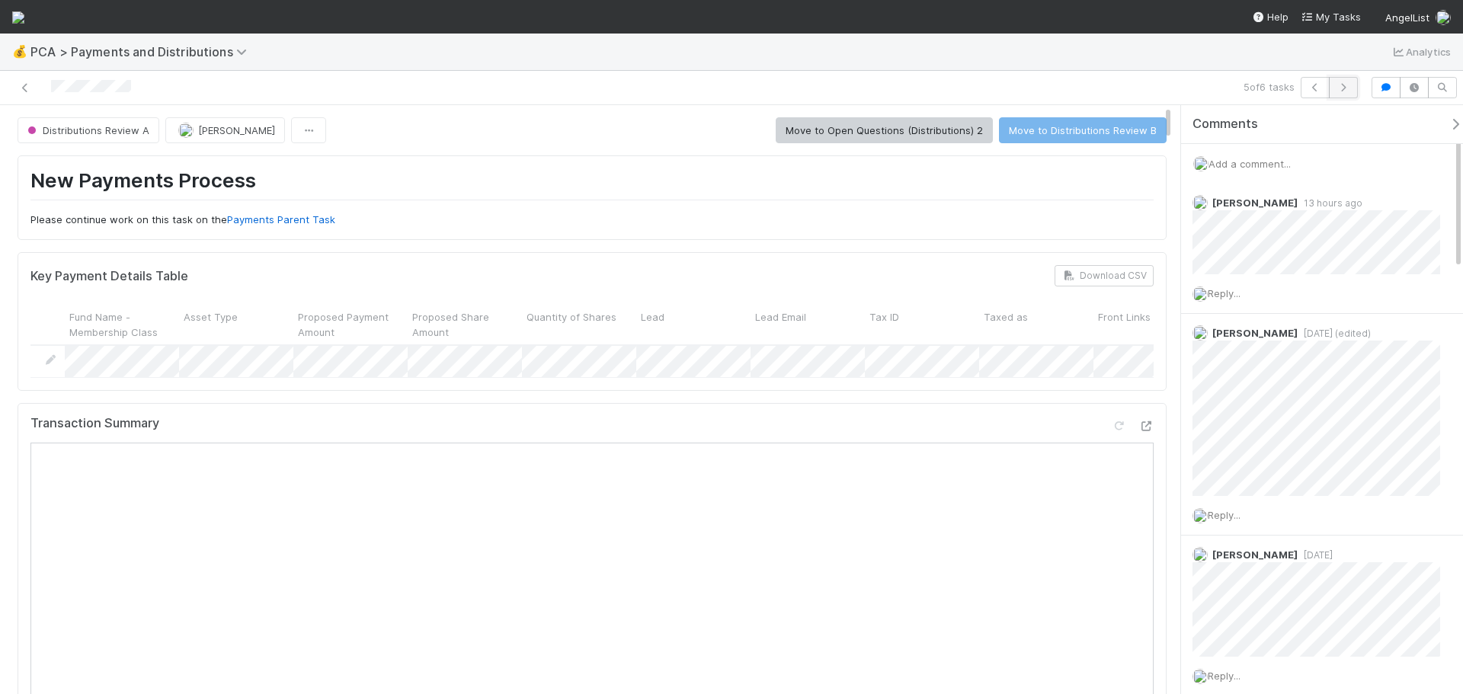
click at [1346, 88] on icon "button" at bounding box center [1343, 87] width 15 height 9
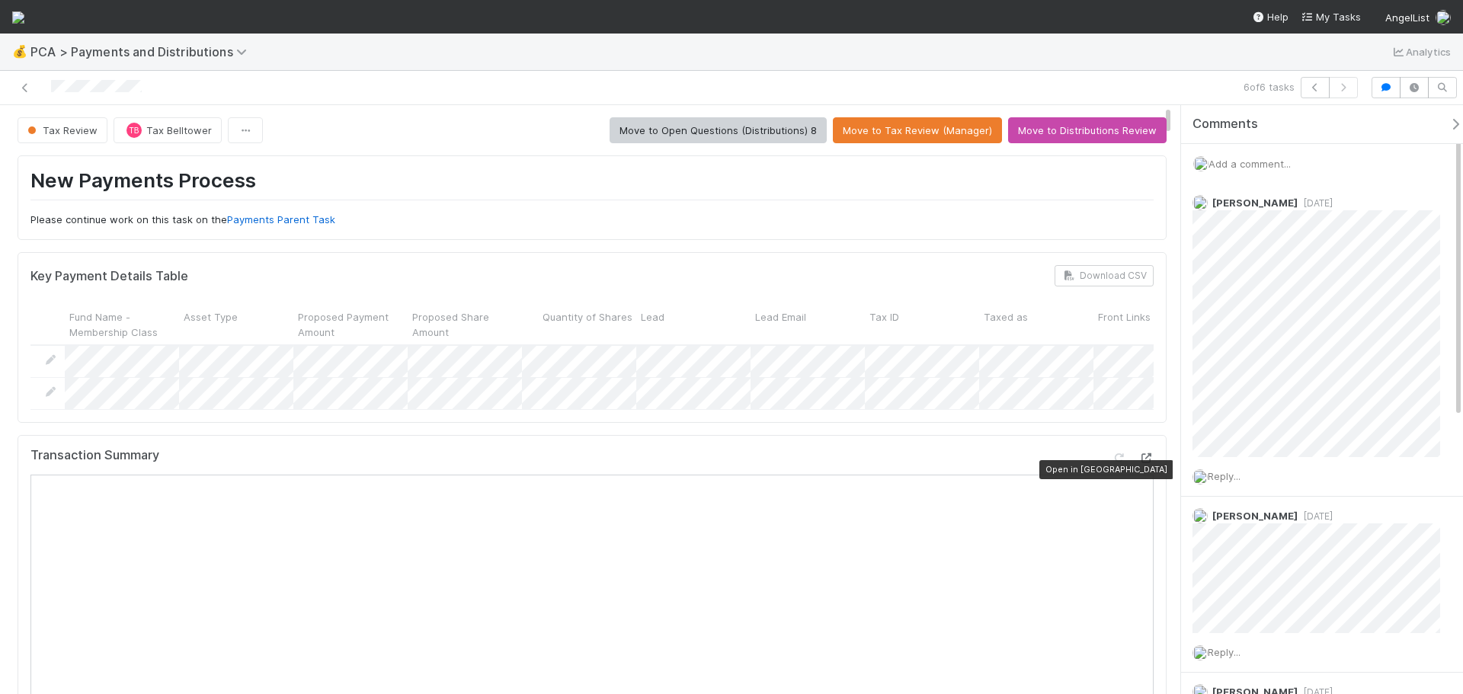
click at [1139, 463] on icon at bounding box center [1146, 458] width 15 height 10
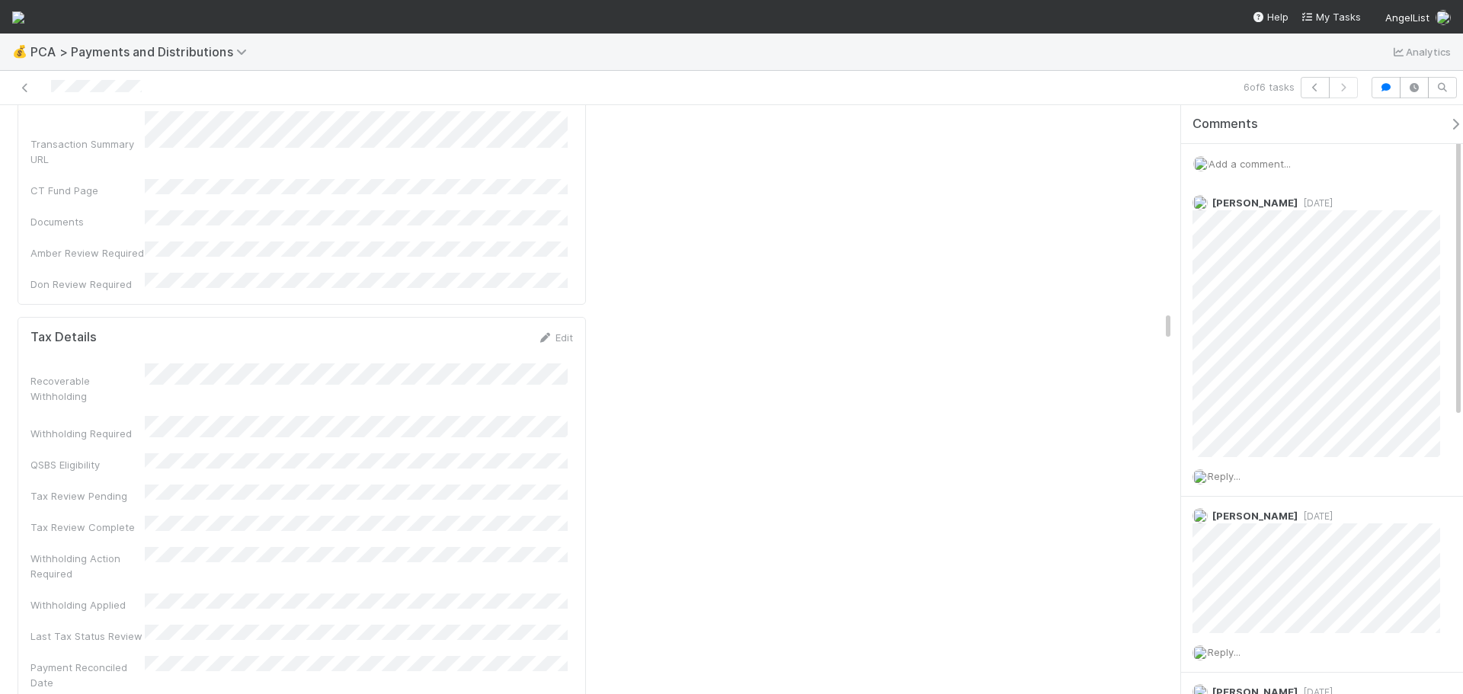
scroll to position [3887, 0]
click at [540, 485] on icon at bounding box center [544, 490] width 15 height 10
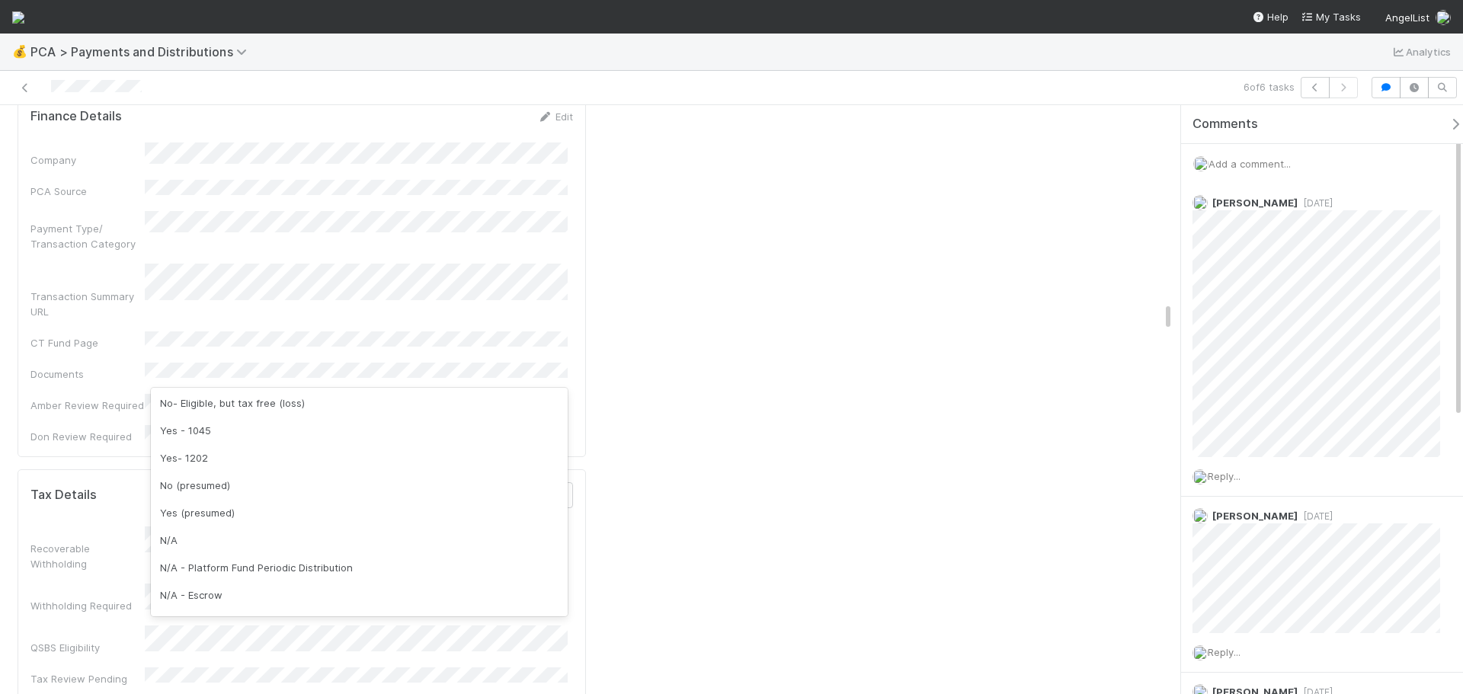
scroll to position [305, 0]
click at [232, 491] on div "No (presumed)" at bounding box center [359, 483] width 417 height 27
click at [470, 482] on button "Save" at bounding box center [491, 495] width 43 height 26
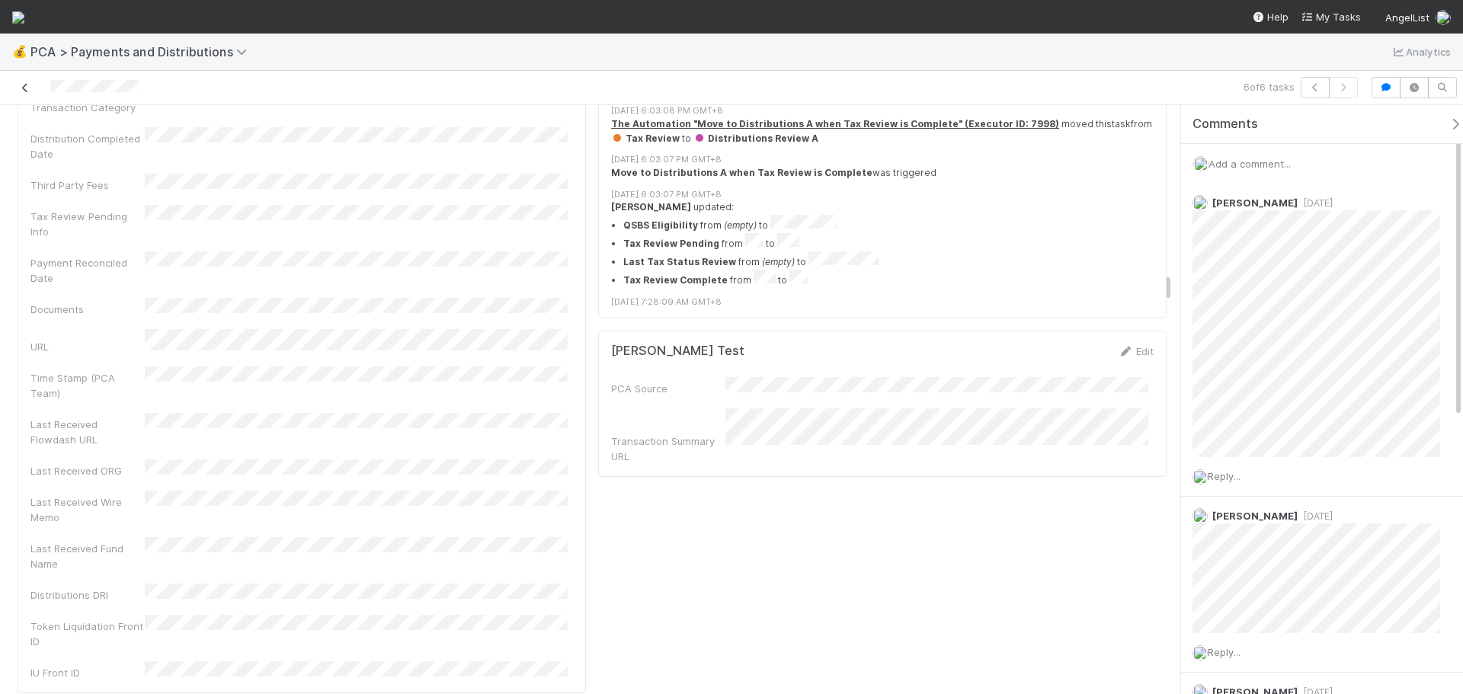
click at [28, 85] on icon at bounding box center [25, 88] width 15 height 10
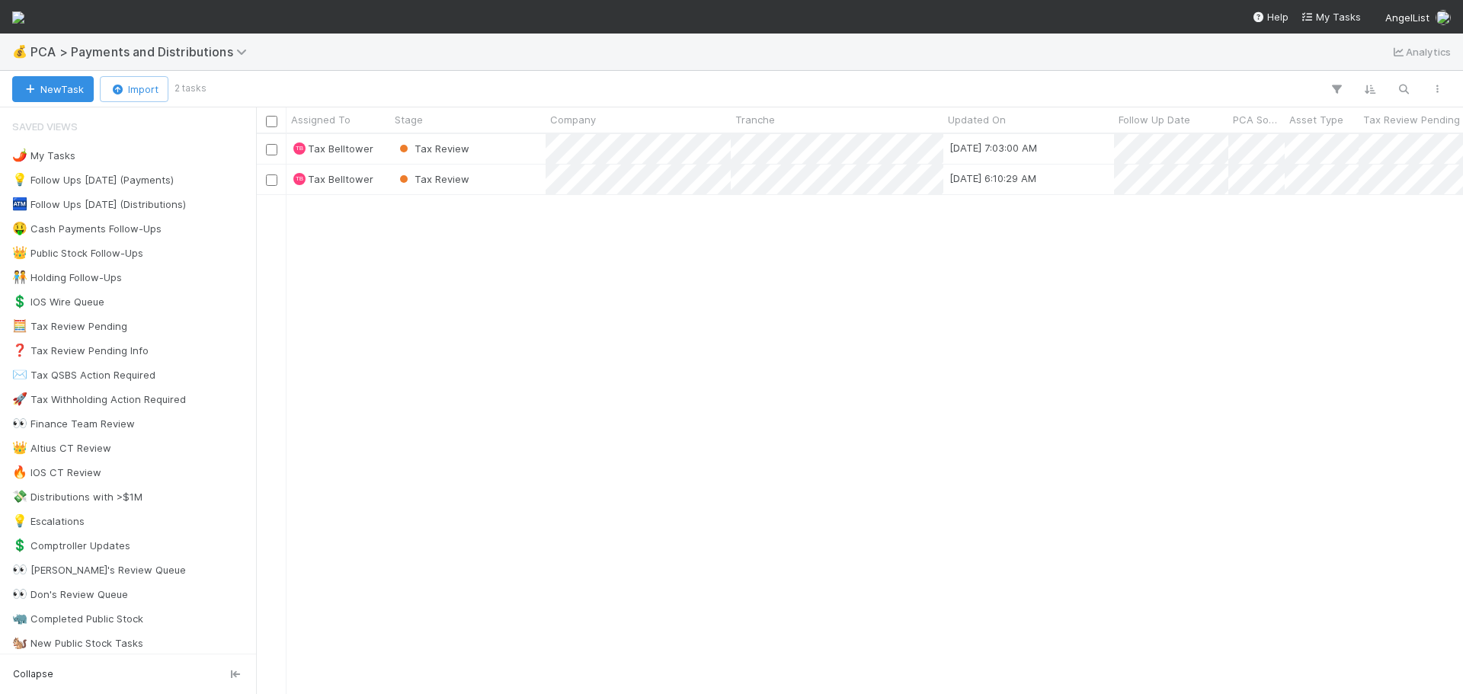
scroll to position [549, 1196]
click at [162, 51] on span "PCA > Payments and Distributions" at bounding box center [142, 51] width 224 height 15
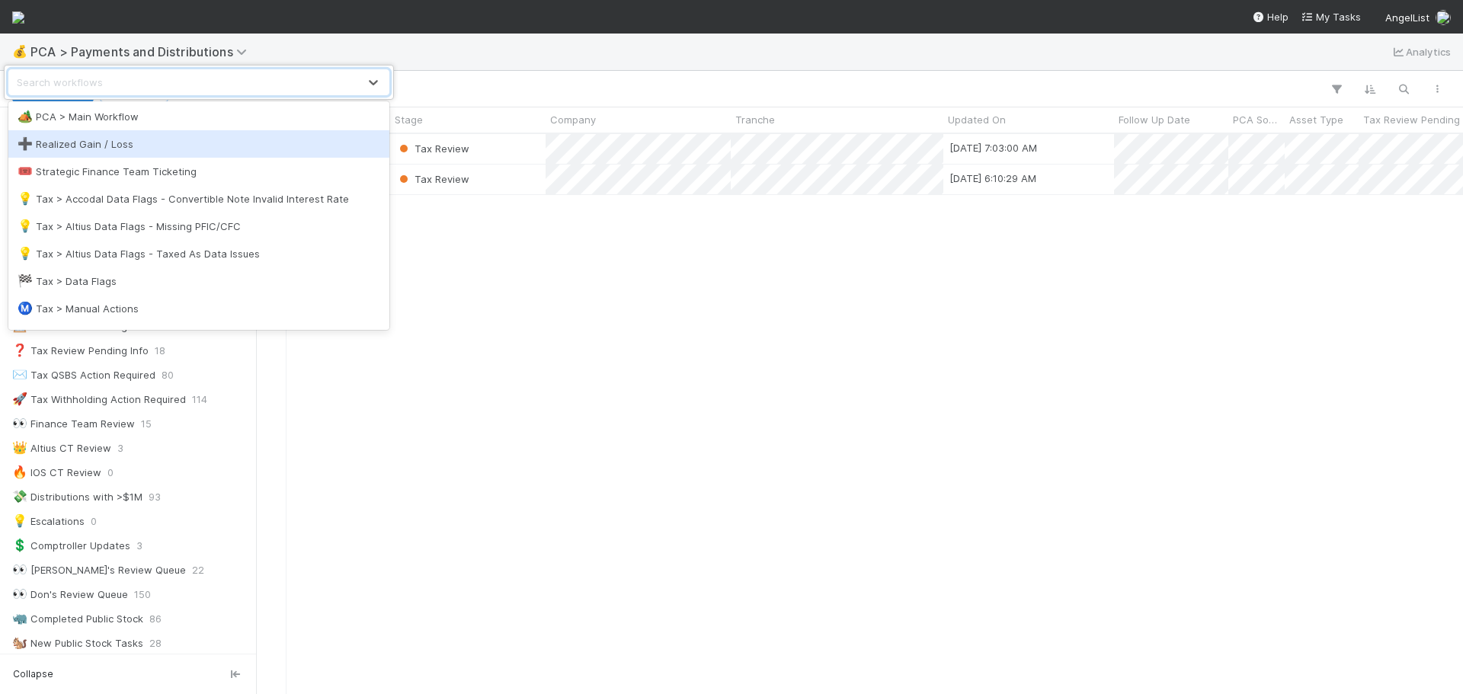
scroll to position [152, 0]
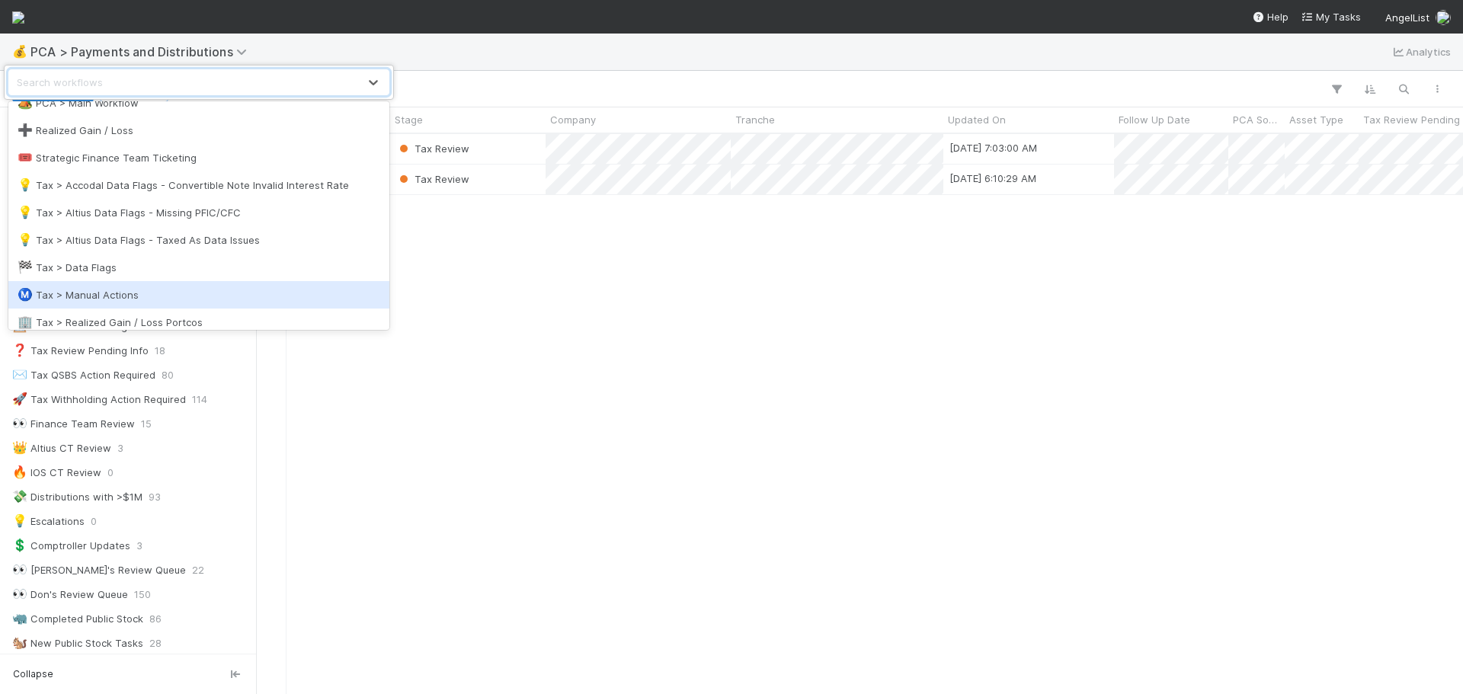
click at [144, 288] on div "Ⓜ️ Tax > Manual Actions" at bounding box center [199, 294] width 363 height 15
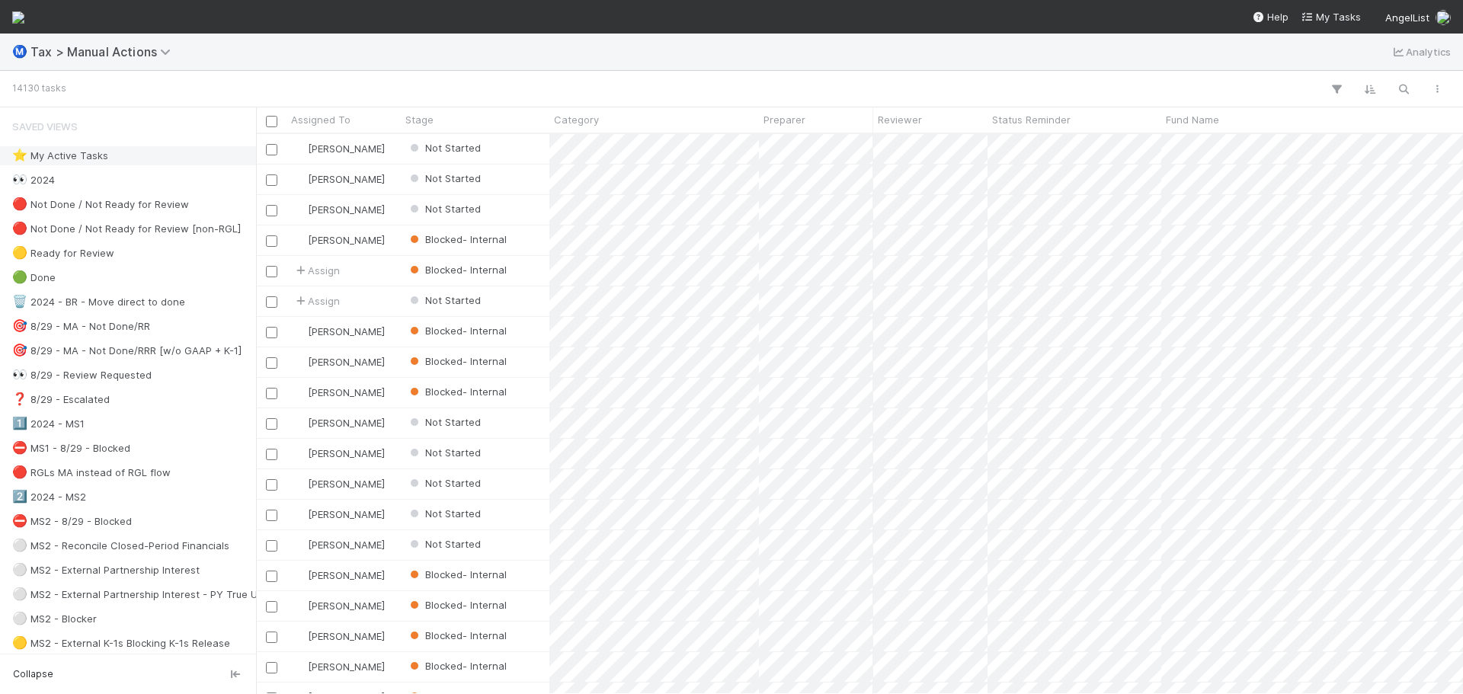
click at [159, 157] on div "⭐ My Active Tasks" at bounding box center [132, 155] width 240 height 19
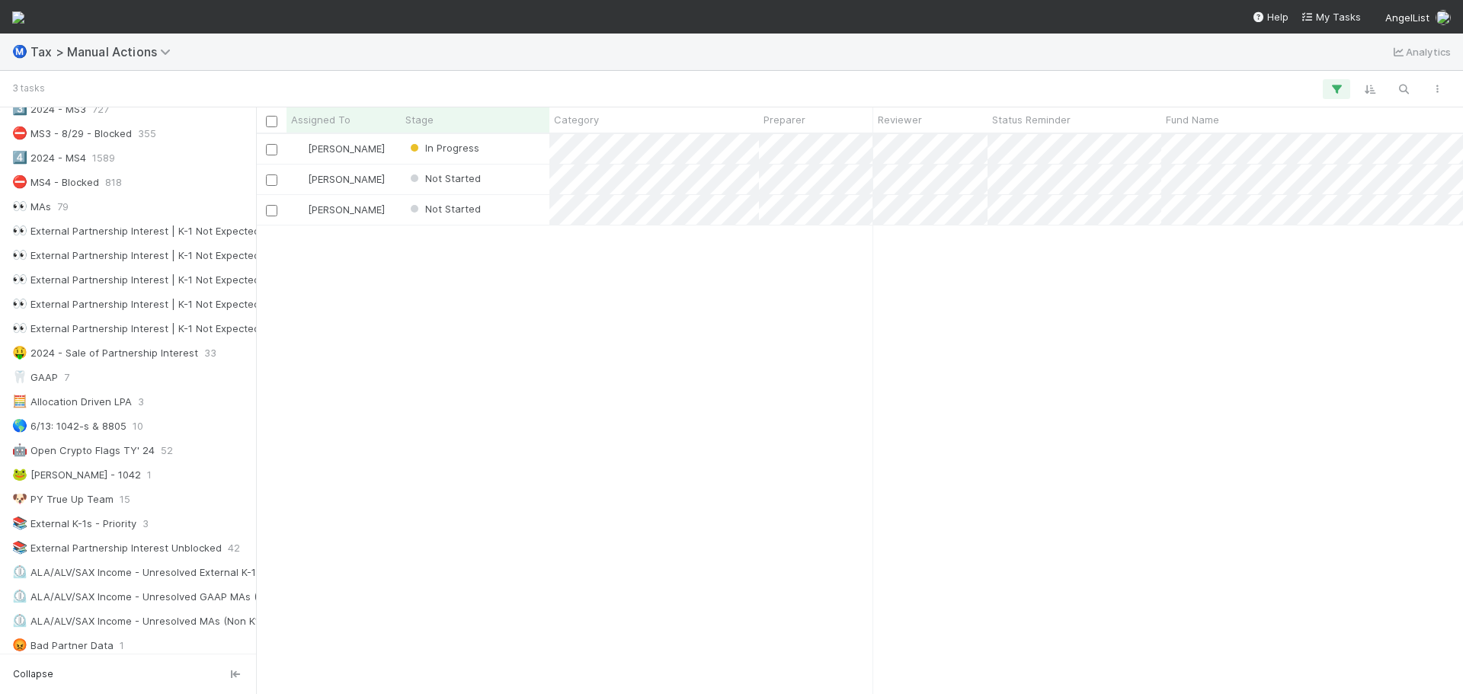
scroll to position [610, 0]
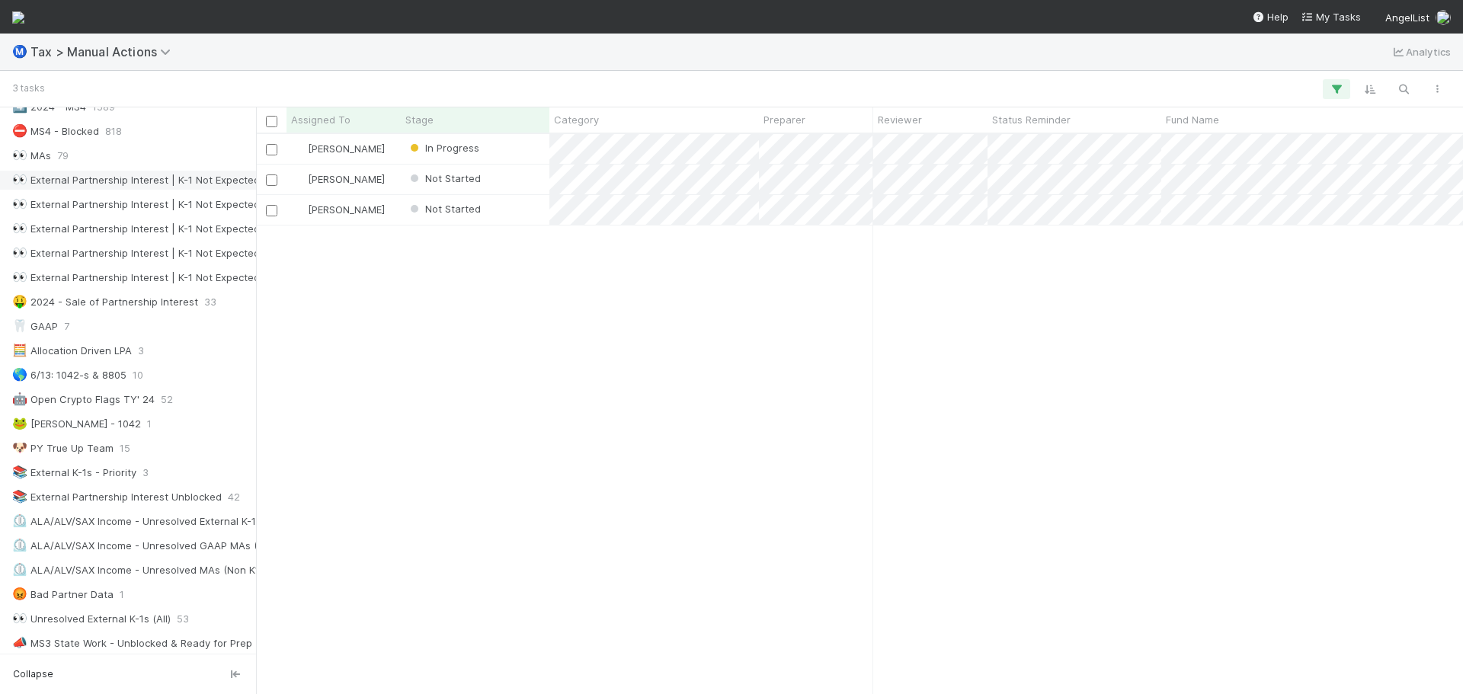
click at [207, 181] on div "👀 External Partnership Interest | K-1 Not Expected | Taxed As Changed" at bounding box center [187, 180] width 350 height 19
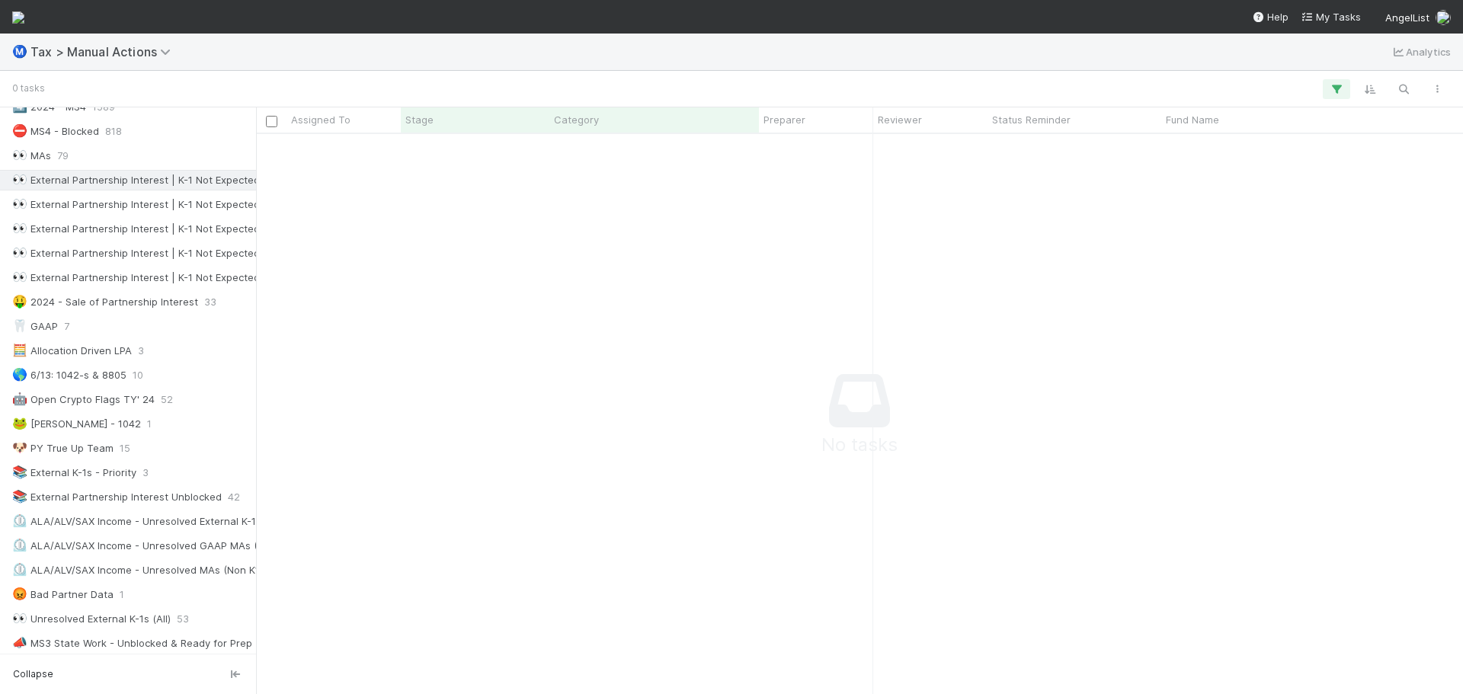
scroll to position [537, 1196]
click at [206, 194] on div "Saved Views ⭐ My Active Tasks 3 👀 2024 21160 🔴 Not Done / Not Ready for Review …" at bounding box center [128, 212] width 256 height 1421
click at [200, 205] on div "👀 External Partnership Interest | K-1 Not Expected | Entity Wont Issue" at bounding box center [181, 204] width 339 height 19
click at [194, 227] on div "👀 External Partnership Interest | K-1 Not Expected | Asset Previously Filed Fin…" at bounding box center [205, 228] width 386 height 19
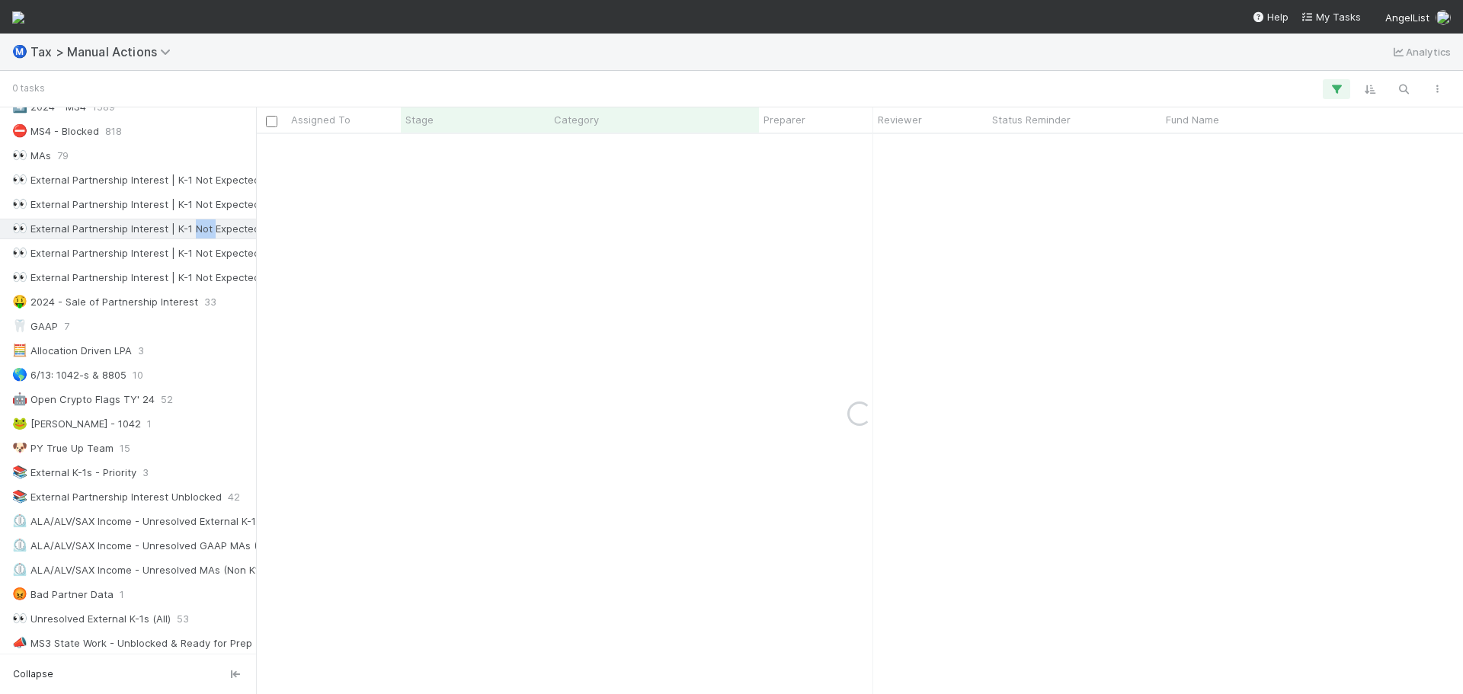
click at [194, 228] on div "👀 External Partnership Interest | K-1 Not Expected | Asset Previously Filed Fin…" at bounding box center [205, 228] width 386 height 19
click at [191, 248] on div "👀 External Partnership Interest | K-1 Not Expected | Requires Additional Review" at bounding box center [205, 253] width 387 height 19
click at [181, 275] on div "👀 External Partnership Interest | K-1 Not Expected | Asset Not In Portfolio" at bounding box center [192, 277] width 360 height 19
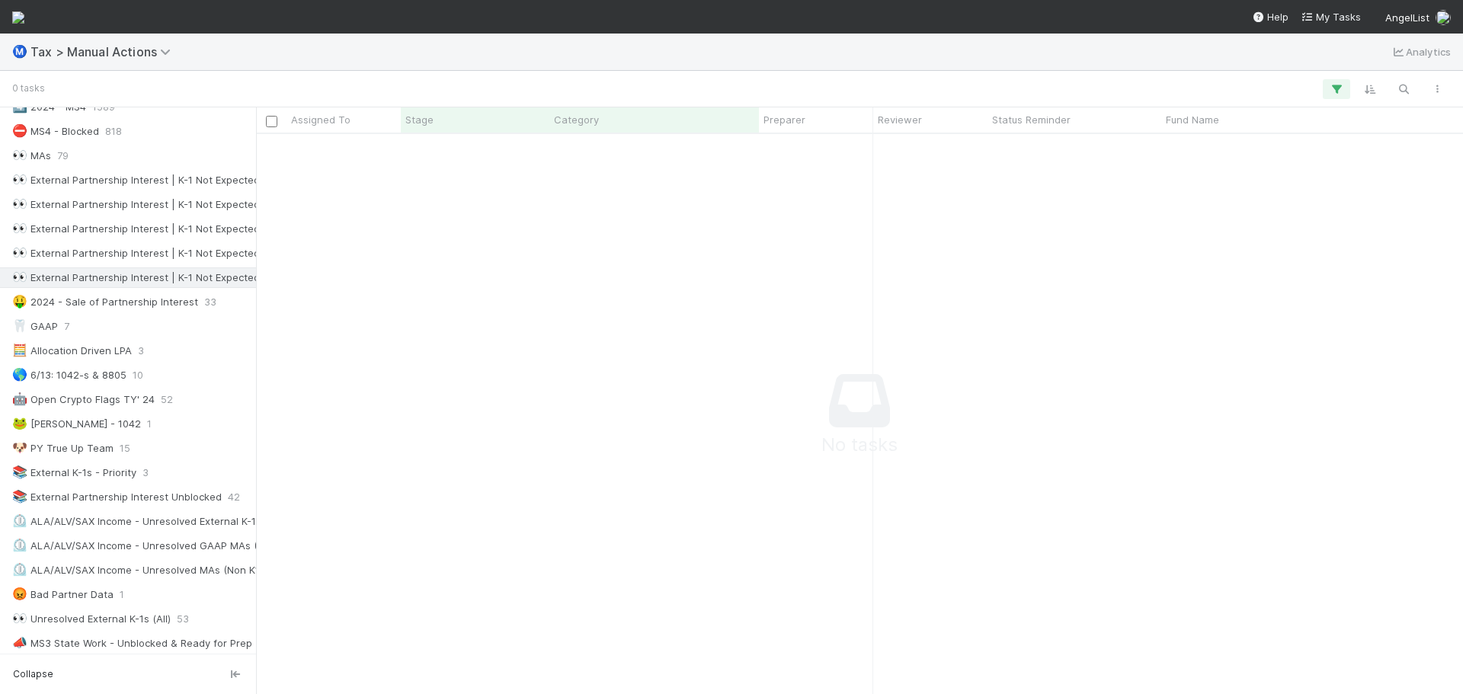
scroll to position [537, 1196]
click at [171, 300] on div "🤑 2024 - Sale of Partnership Interest" at bounding box center [105, 302] width 186 height 19
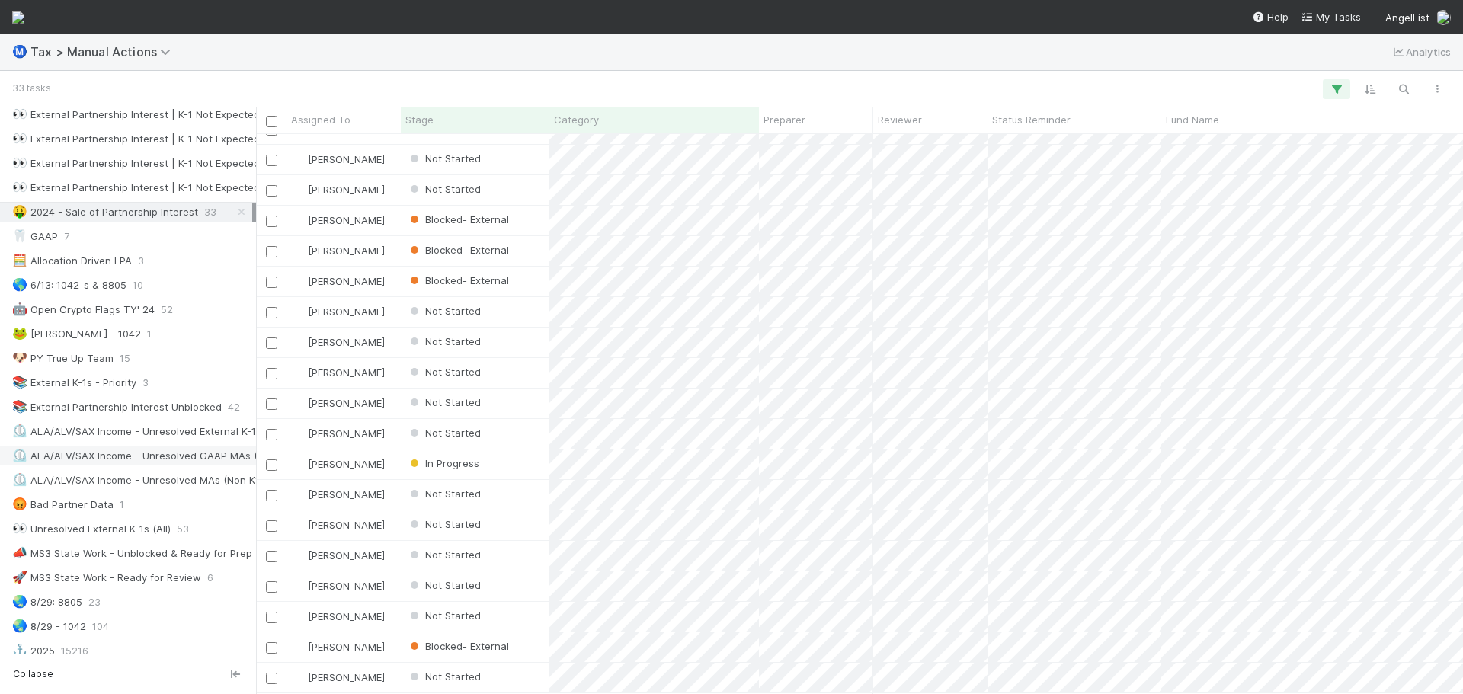
scroll to position [686, 0]
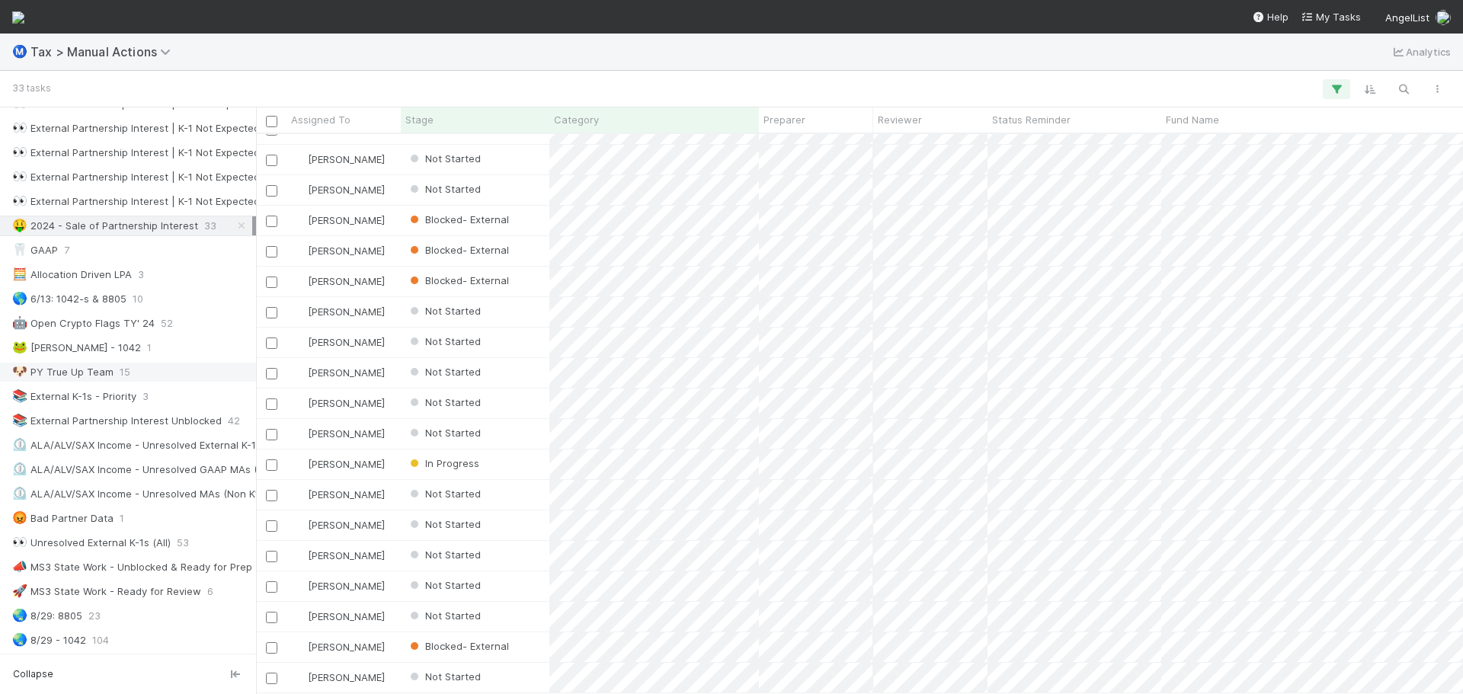
click at [151, 376] on div "🐶 PY True Up Team 15" at bounding box center [132, 372] width 240 height 19
